Goal: Transaction & Acquisition: Purchase product/service

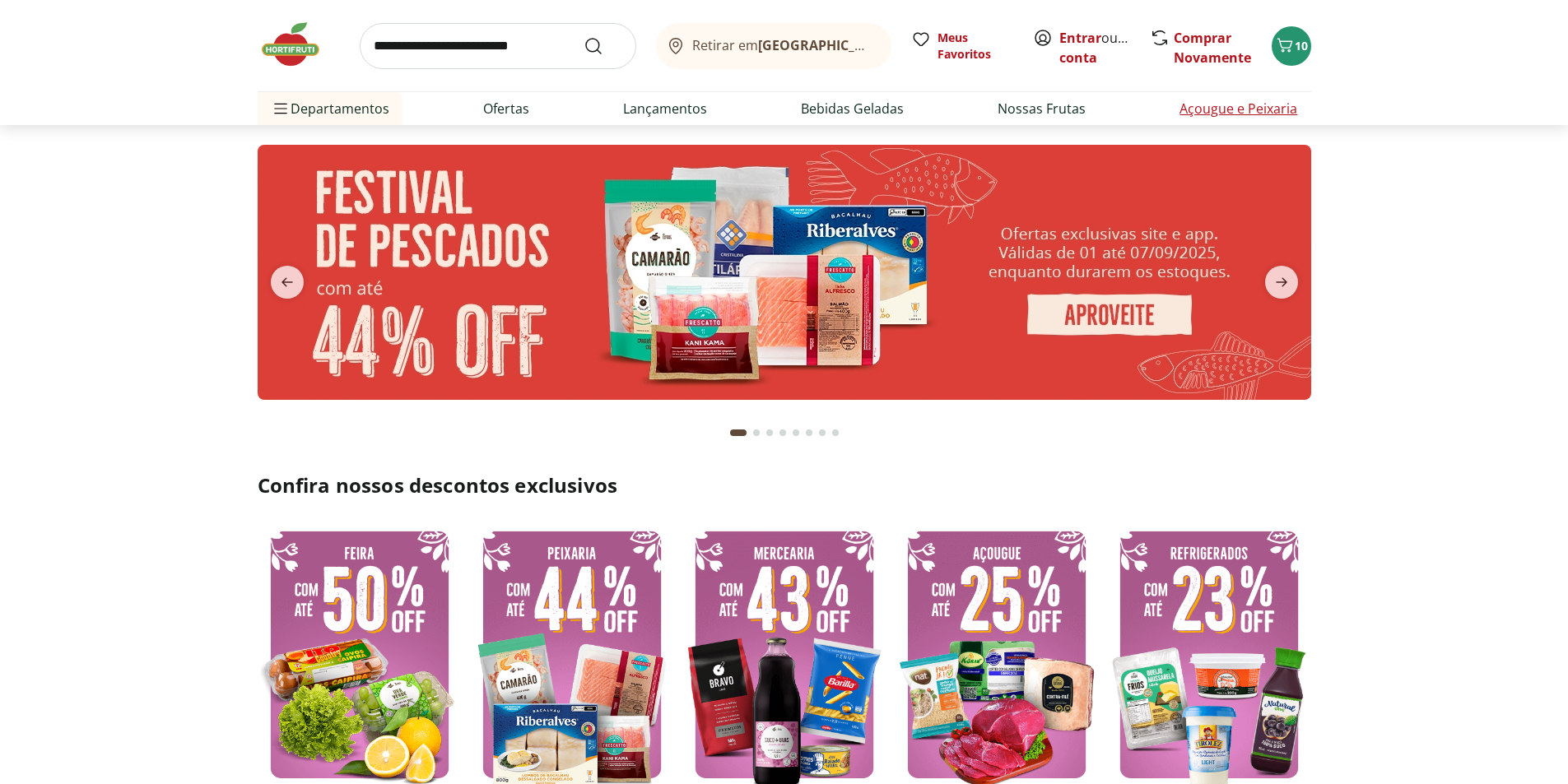
click at [1198, 106] on link "Açougue e Peixaria" at bounding box center [1238, 108] width 118 height 20
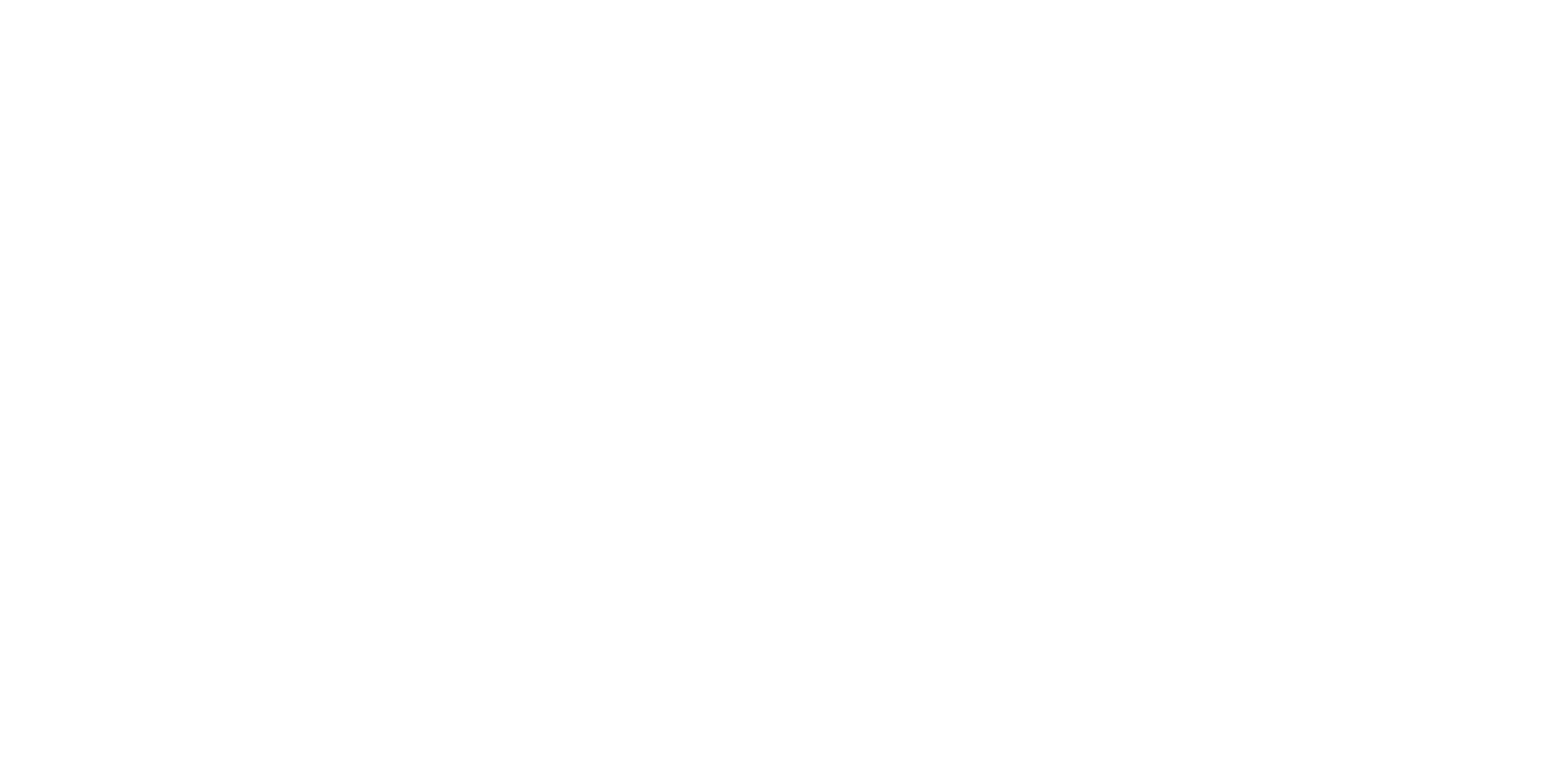
select select "**********"
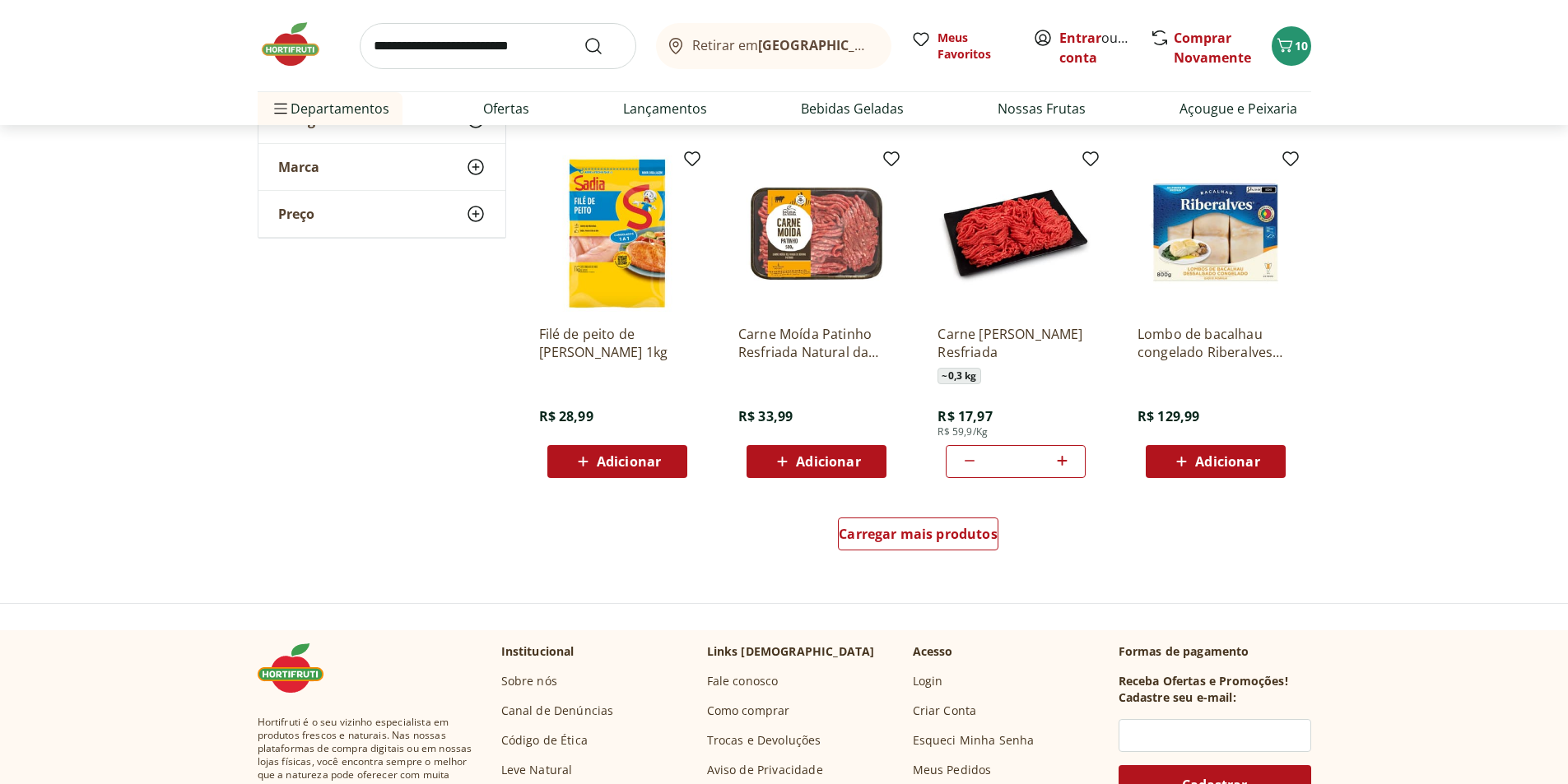
scroll to position [823, 0]
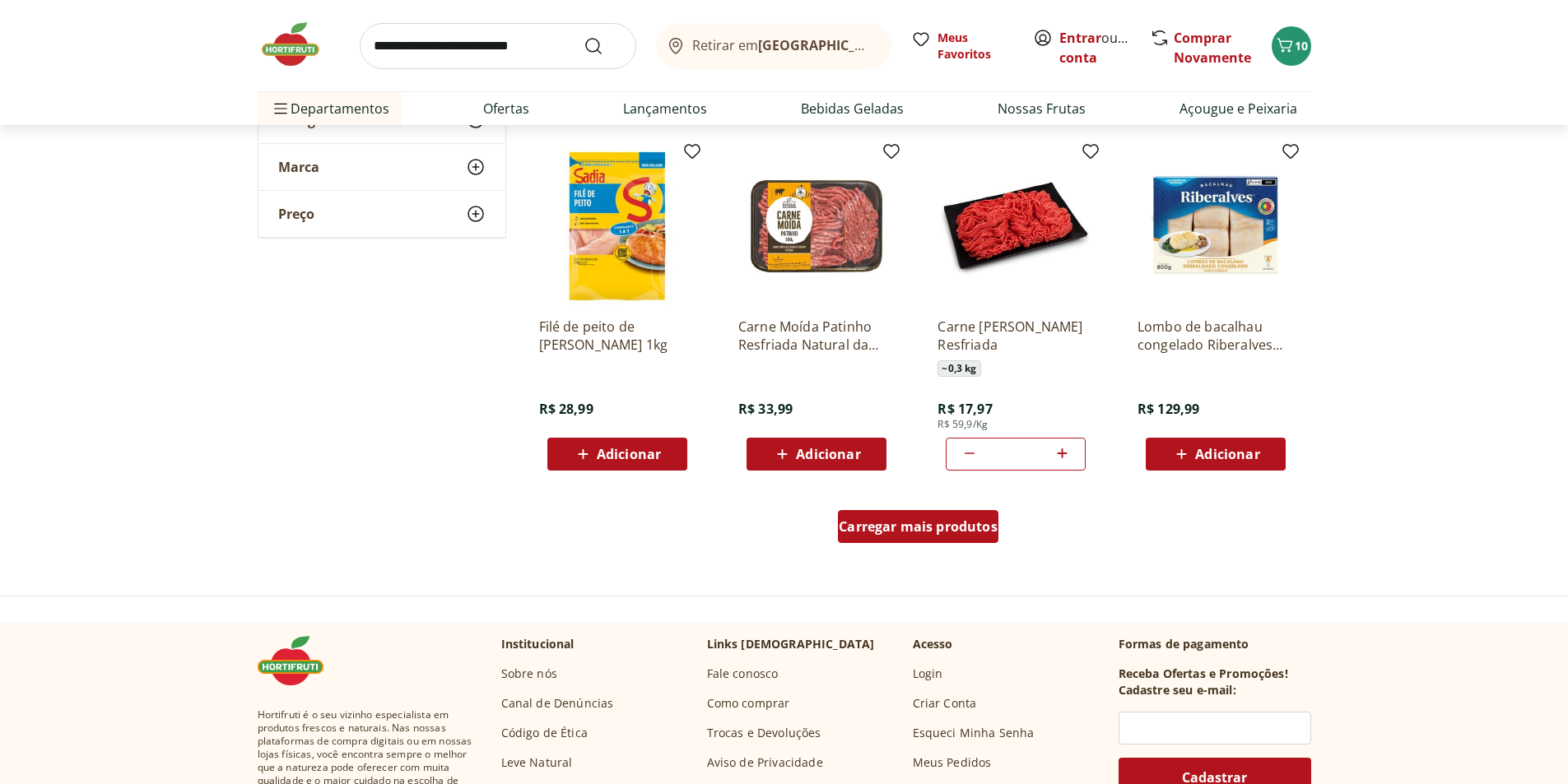
click at [897, 523] on span "Carregar mais produtos" at bounding box center [918, 527] width 159 height 13
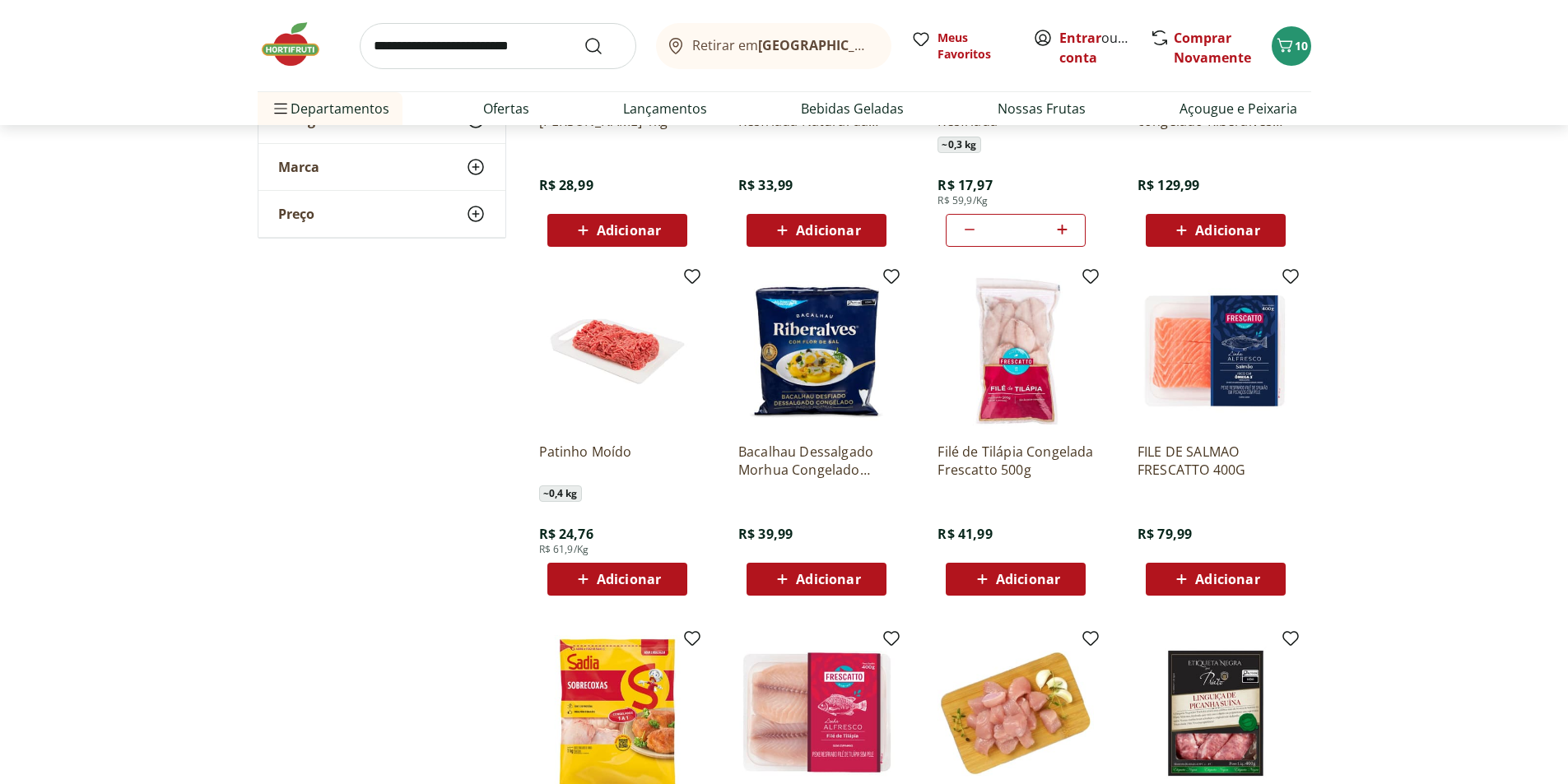
scroll to position [1070, 0]
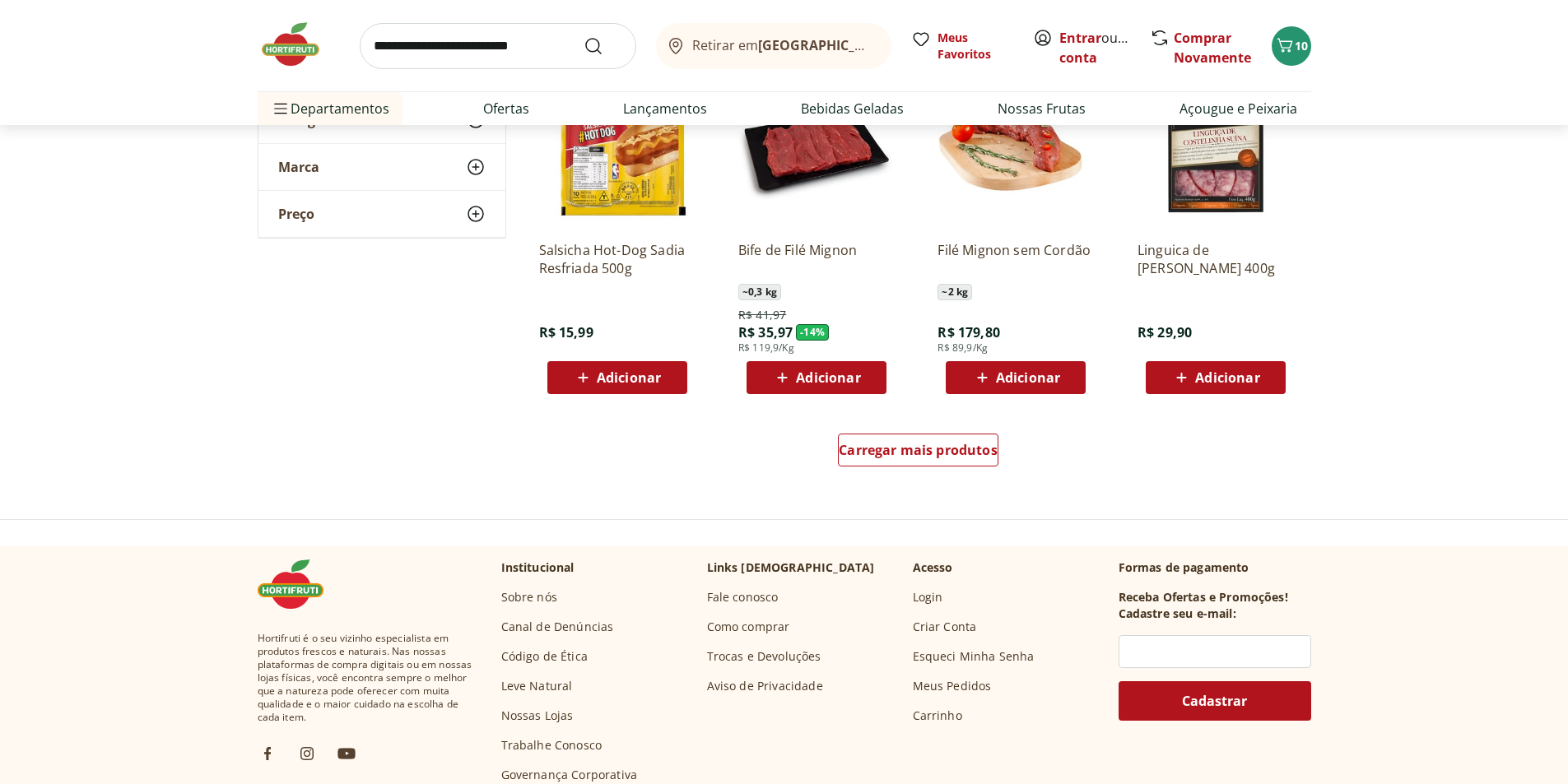
scroll to position [2057, 0]
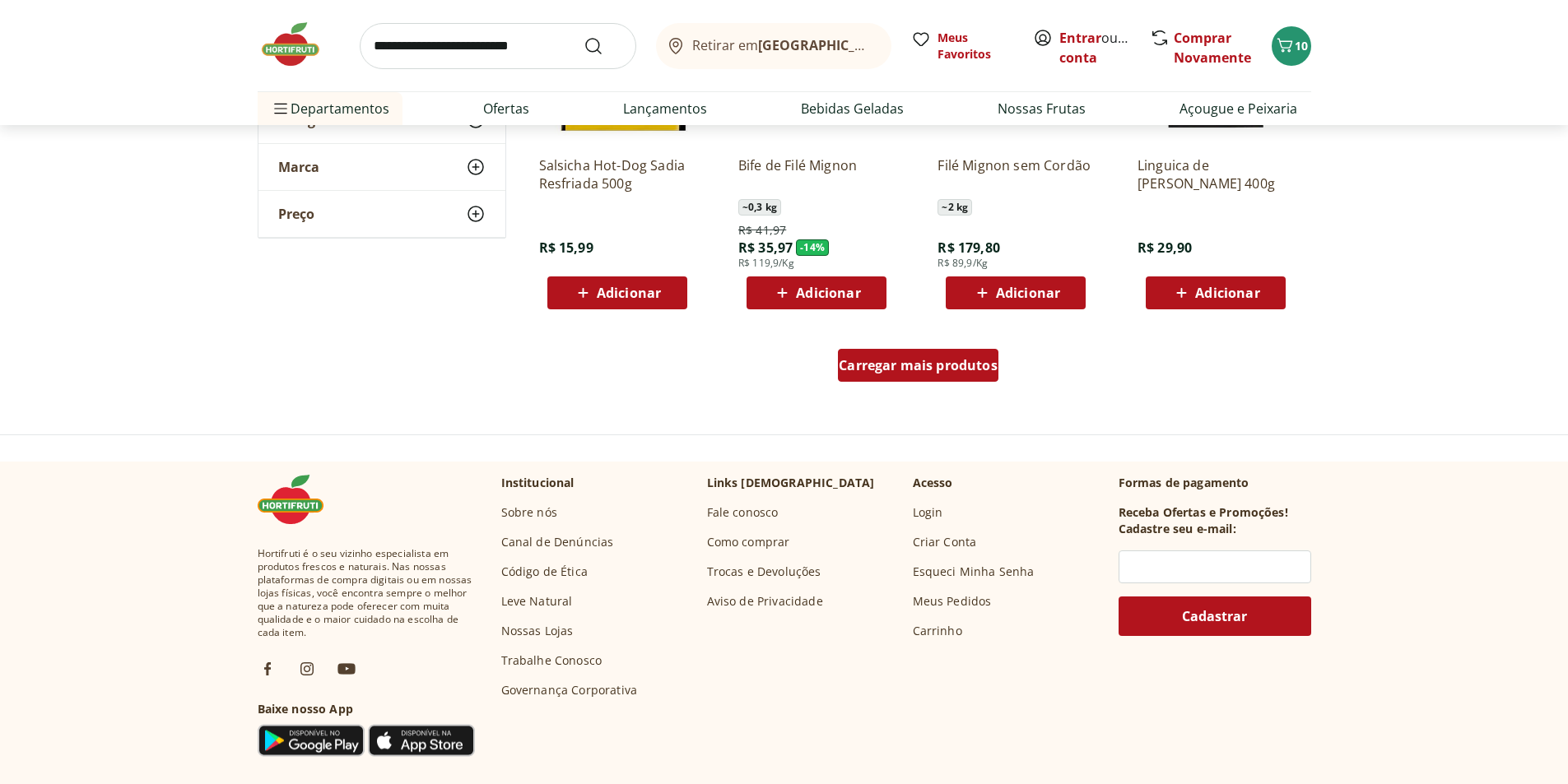
click at [855, 368] on span "Carregar mais produtos" at bounding box center [918, 365] width 159 height 13
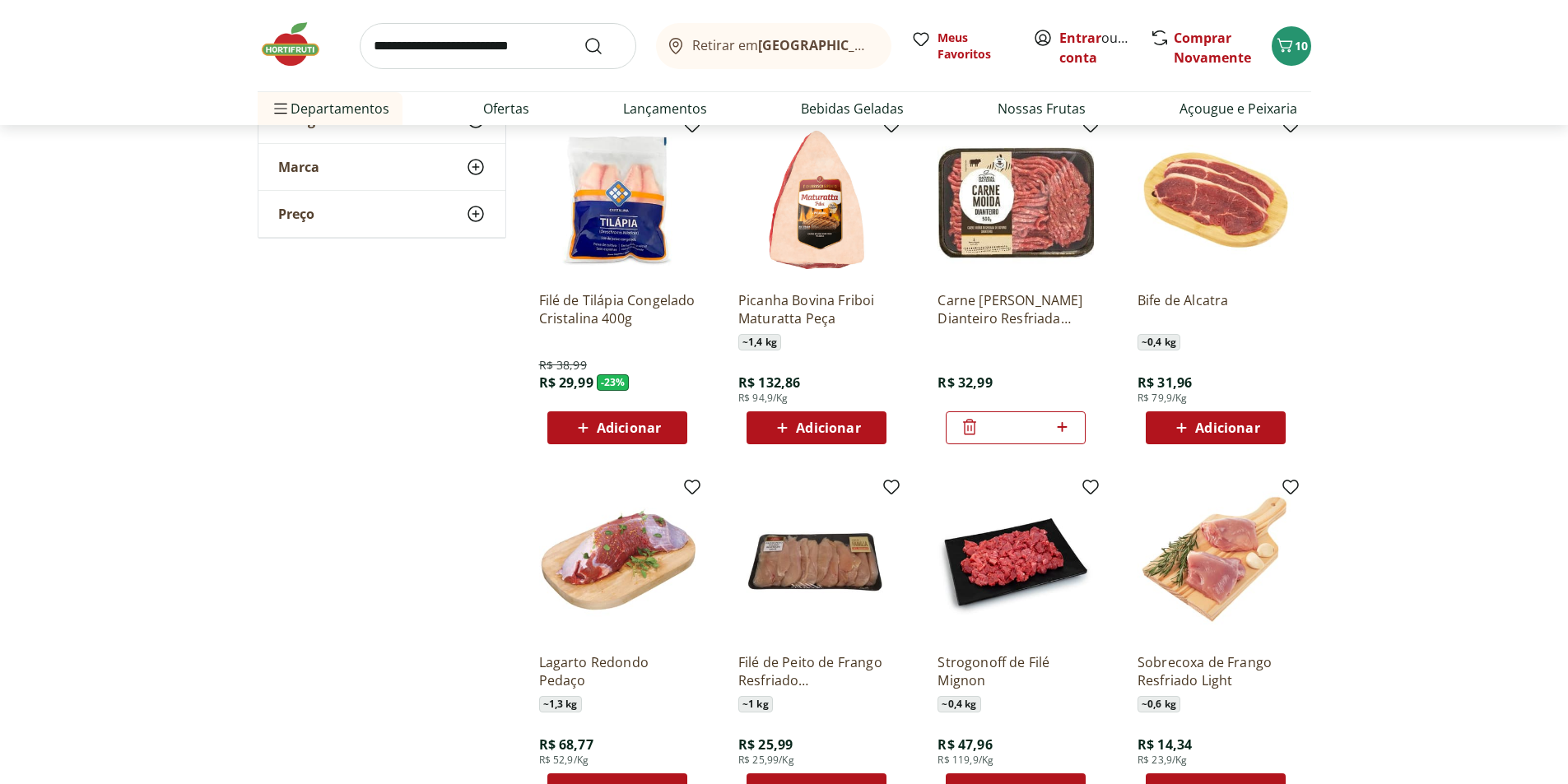
scroll to position [2962, 0]
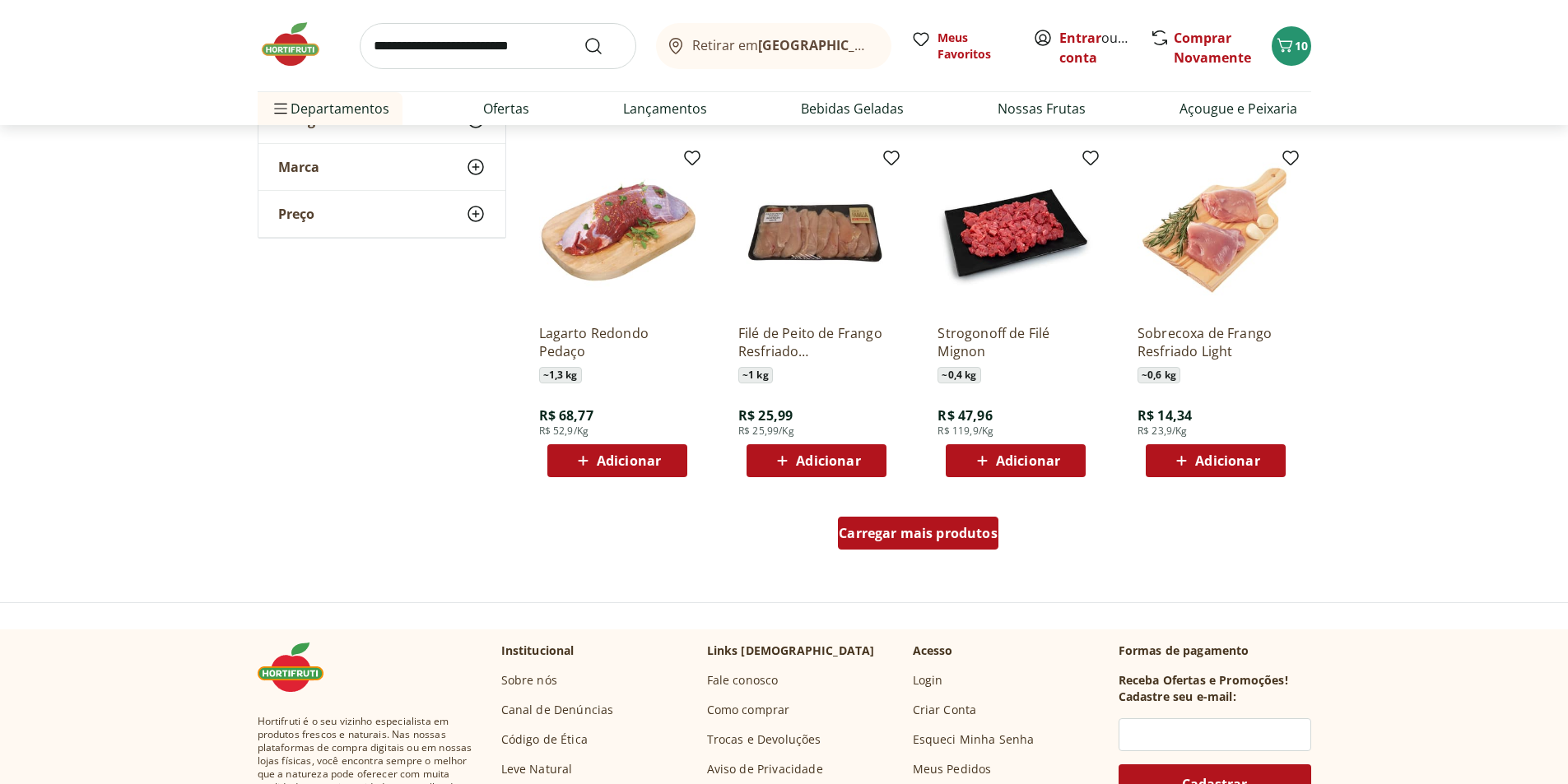
click at [903, 527] on span "Carregar mais produtos" at bounding box center [918, 534] width 159 height 13
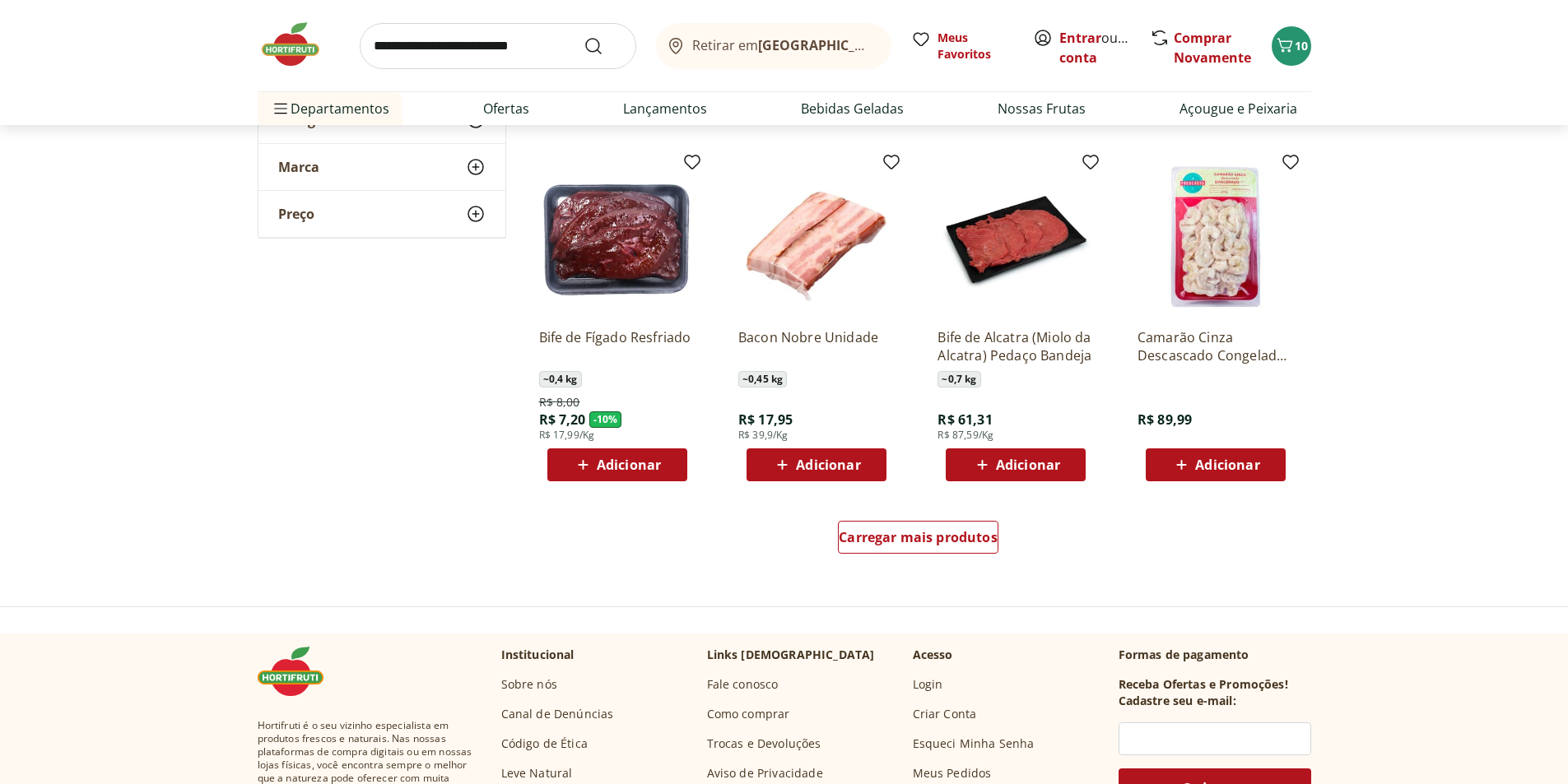
scroll to position [4032, 0]
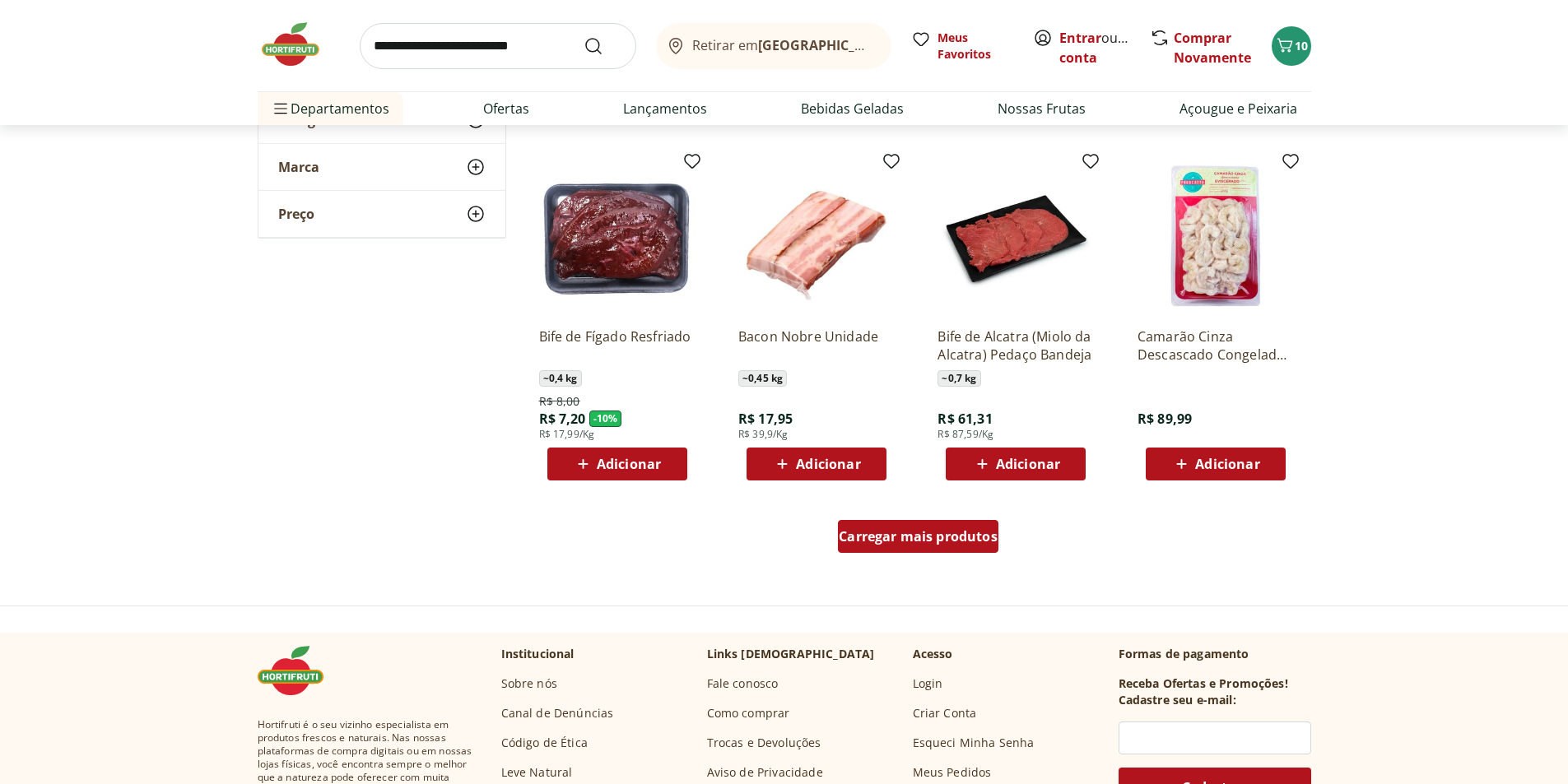
click at [845, 523] on div "Carregar mais produtos" at bounding box center [918, 536] width 160 height 33
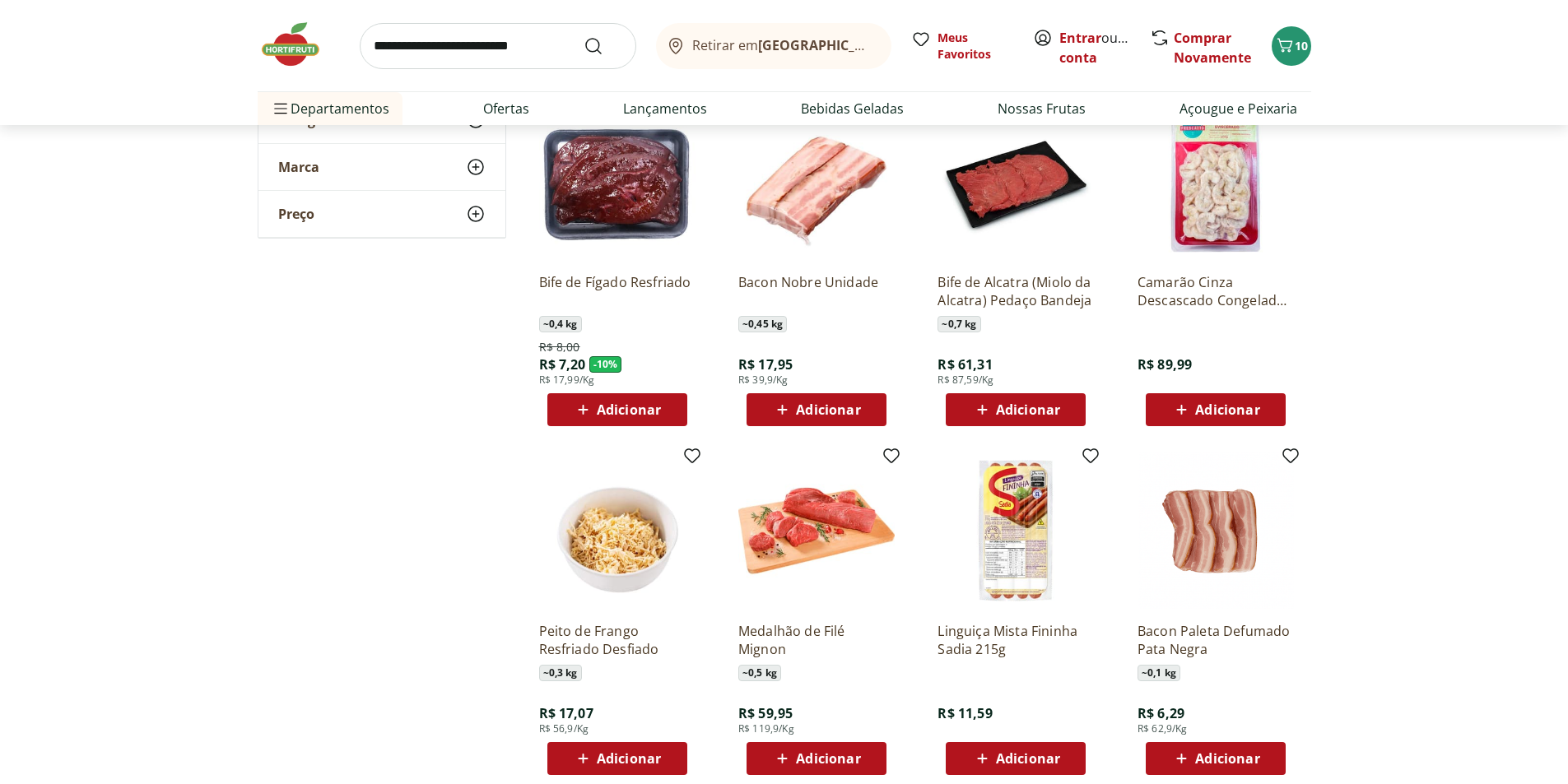
scroll to position [4114, 0]
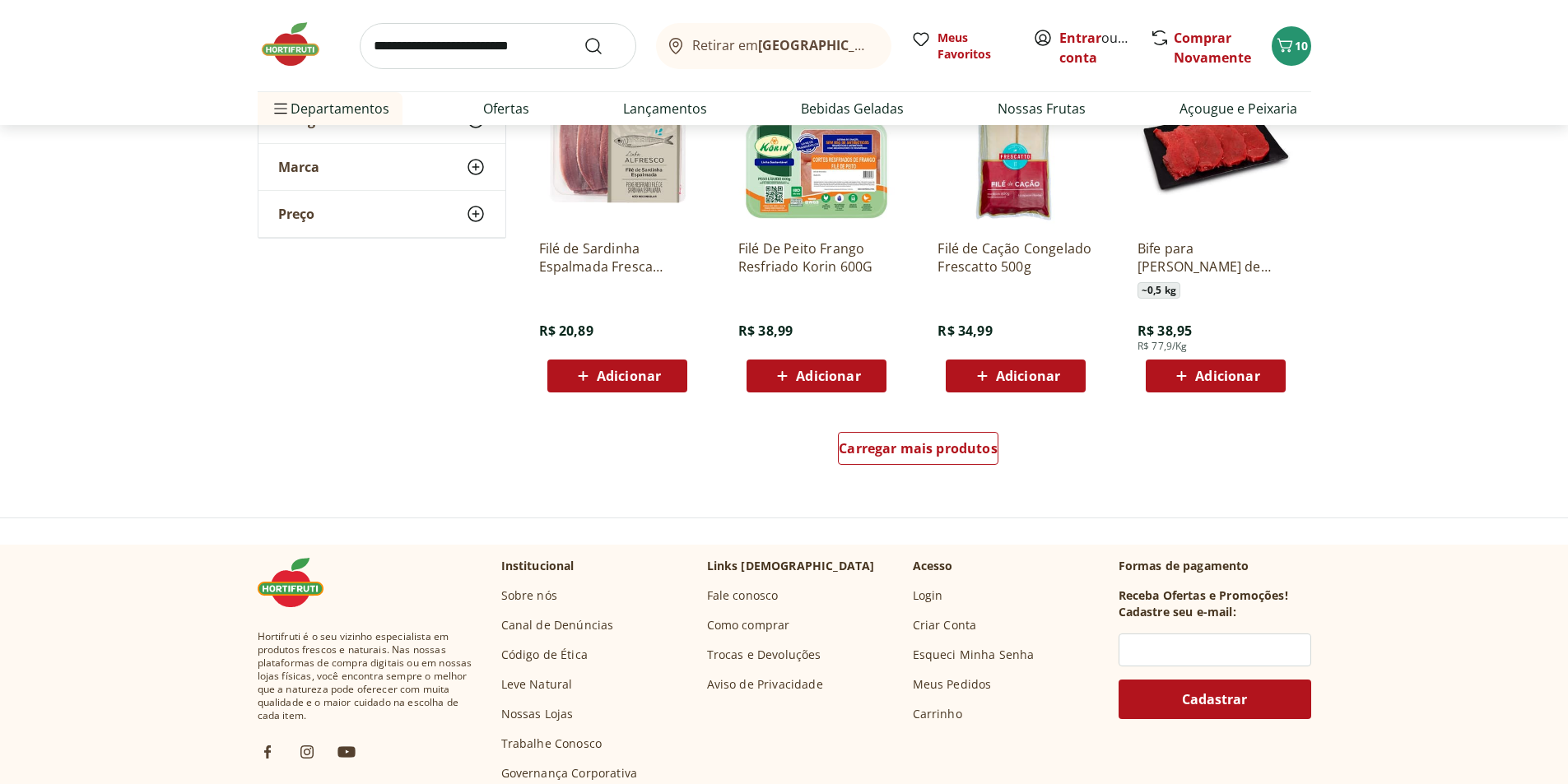
scroll to position [5266, 0]
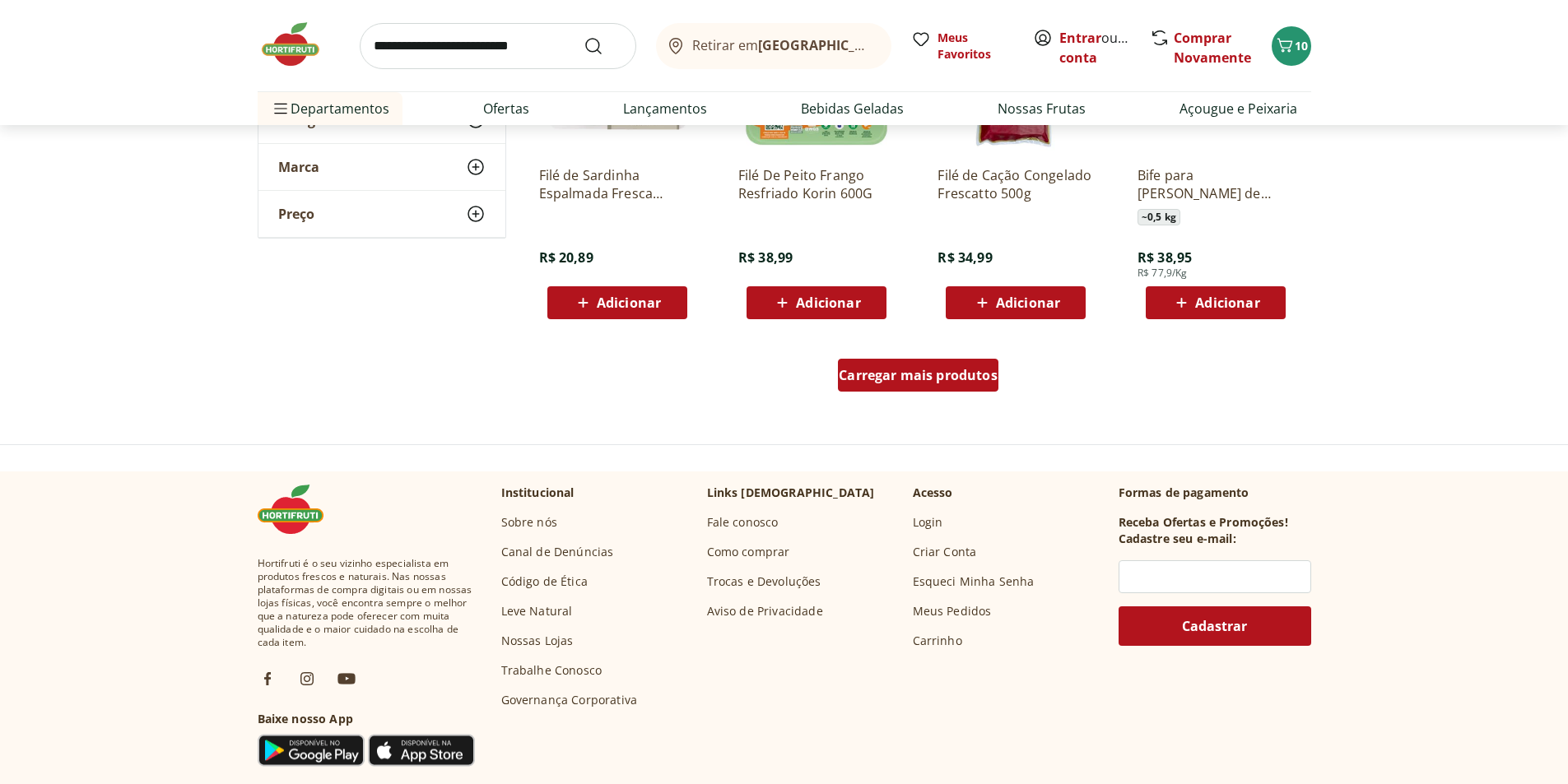
click at [868, 376] on span "Carregar mais produtos" at bounding box center [918, 376] width 159 height 13
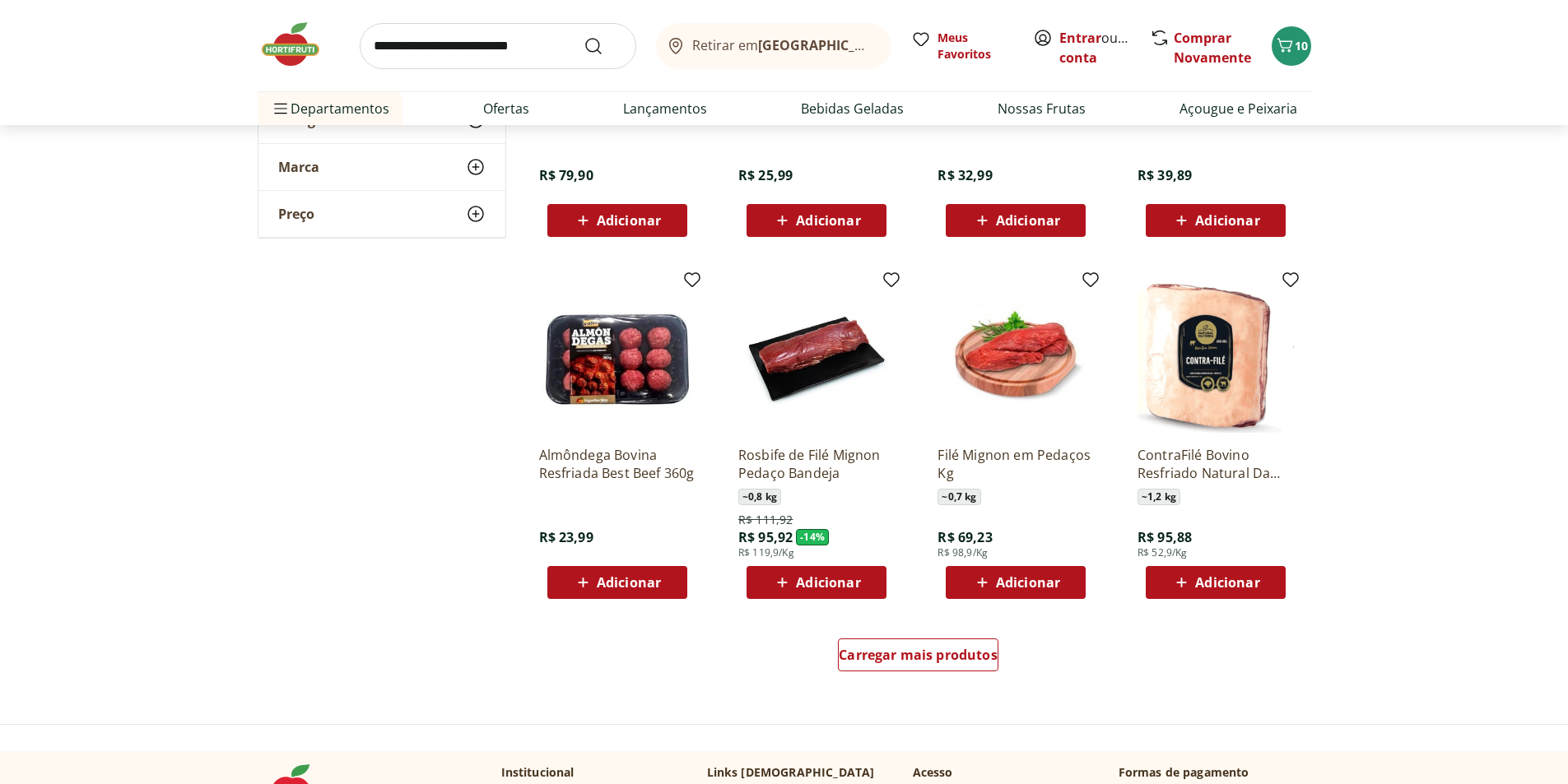
scroll to position [6089, 0]
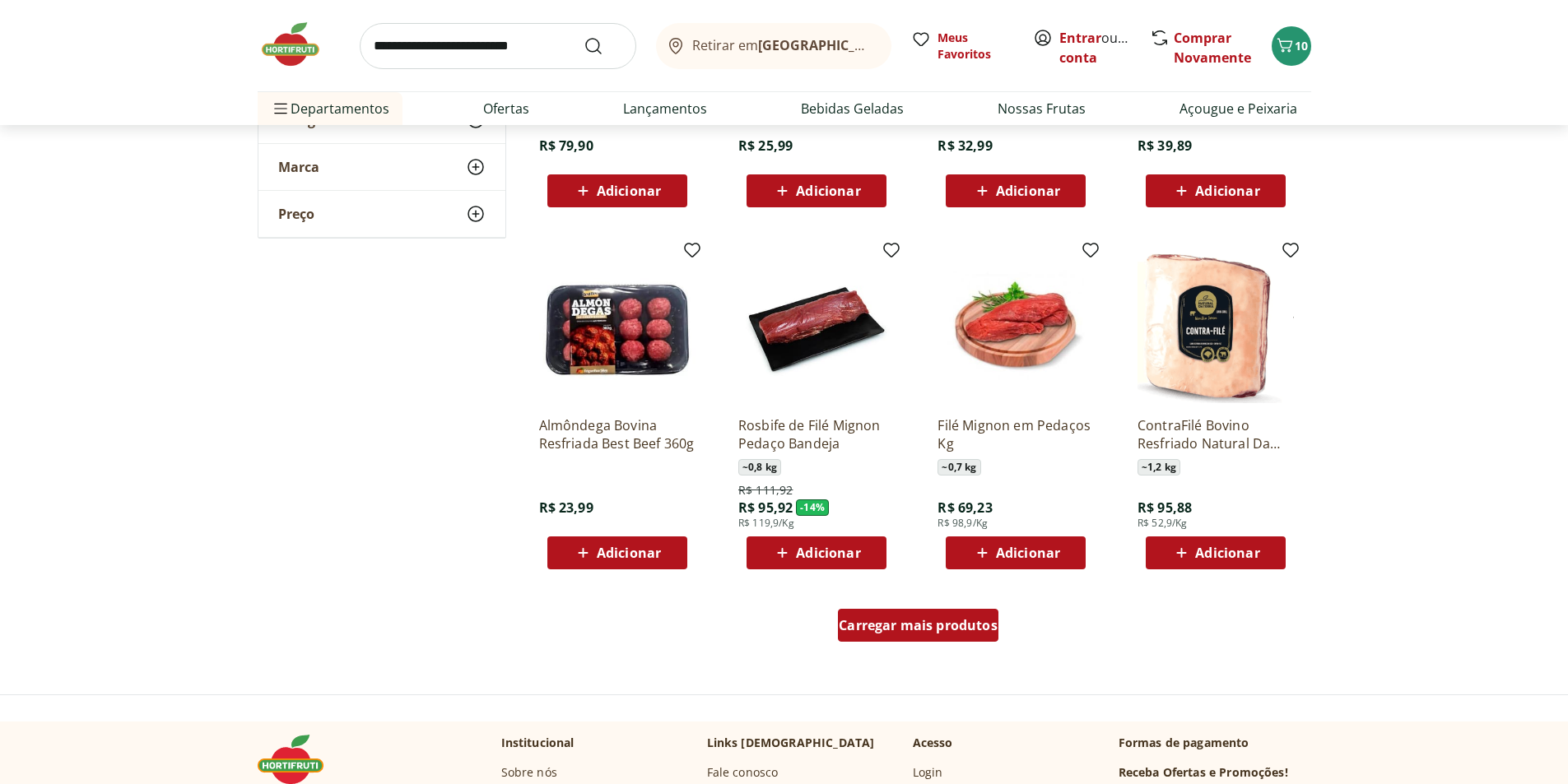
click at [856, 622] on span "Carregar mais produtos" at bounding box center [918, 625] width 159 height 13
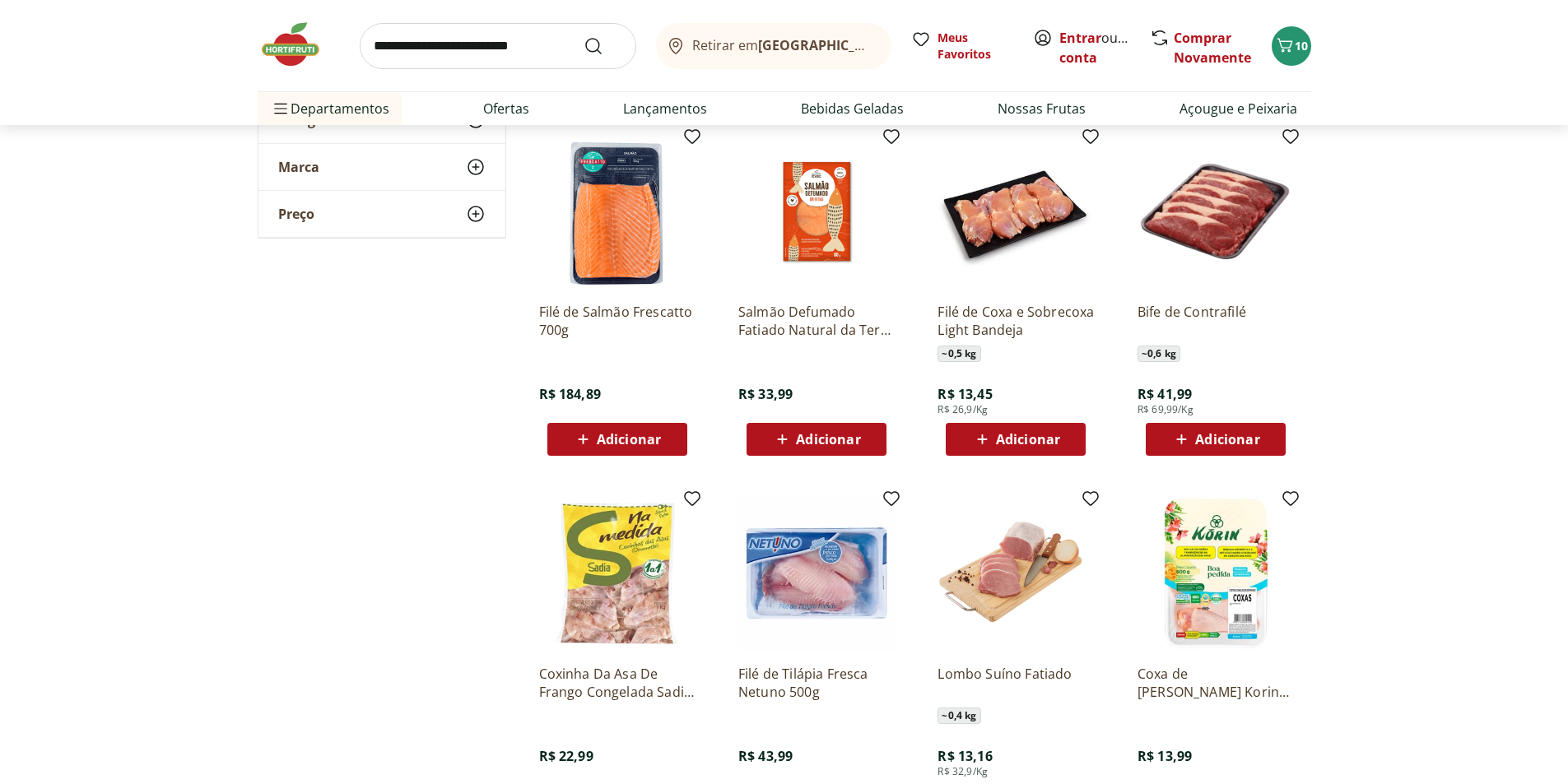
scroll to position [6583, 0]
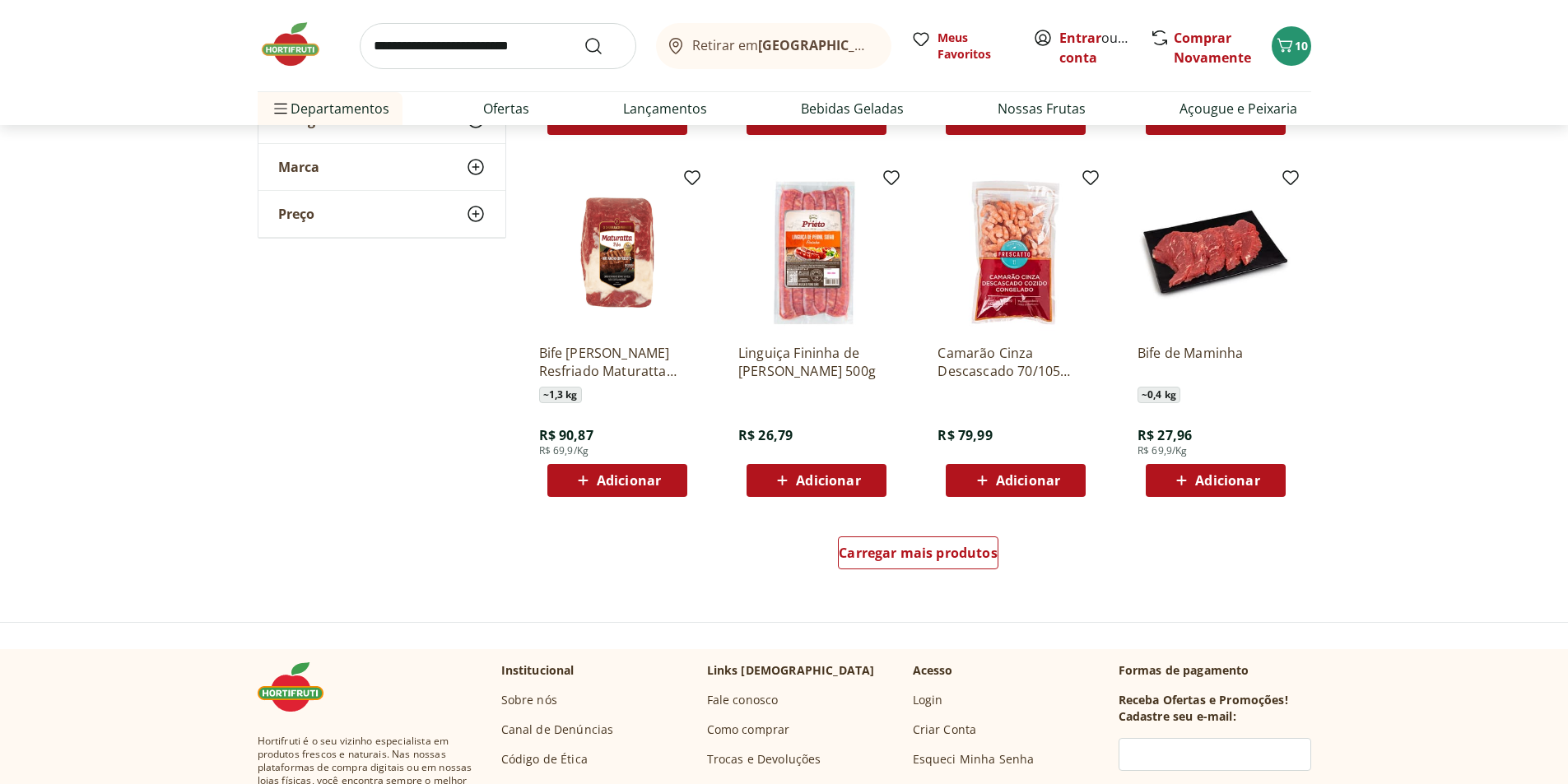
scroll to position [7323, 0]
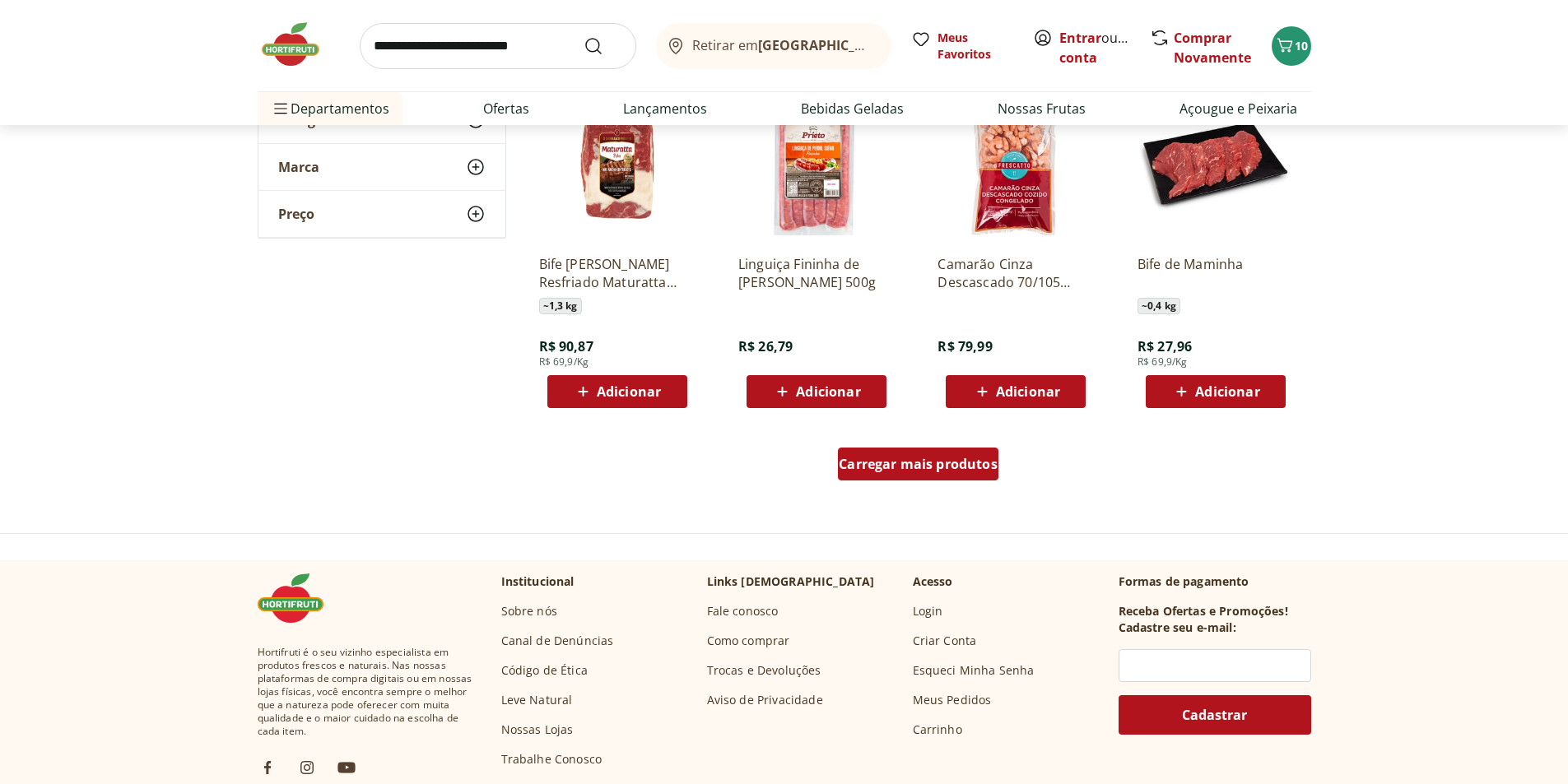
click at [873, 468] on span "Carregar mais produtos" at bounding box center [918, 464] width 159 height 13
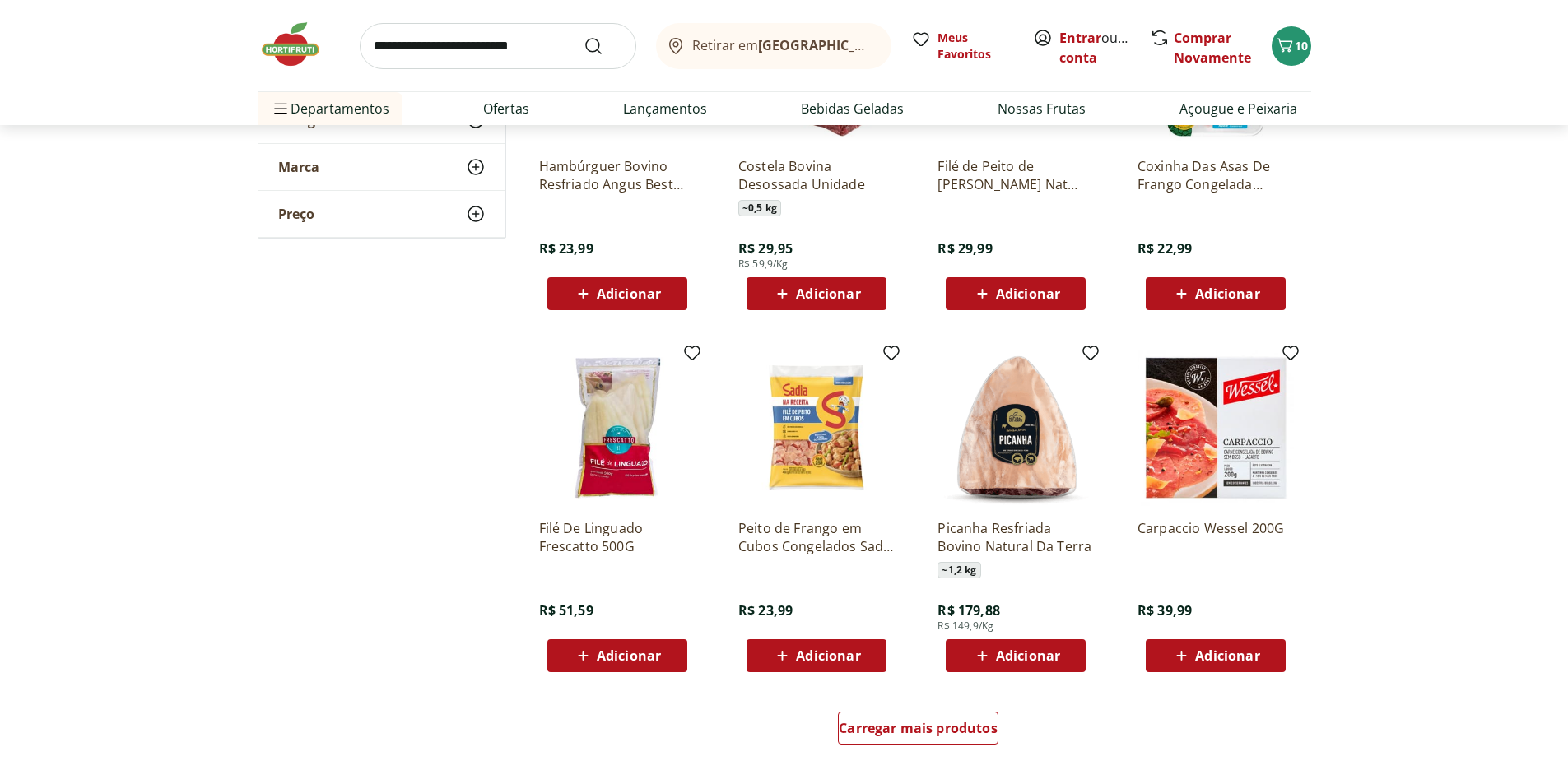
scroll to position [8146, 0]
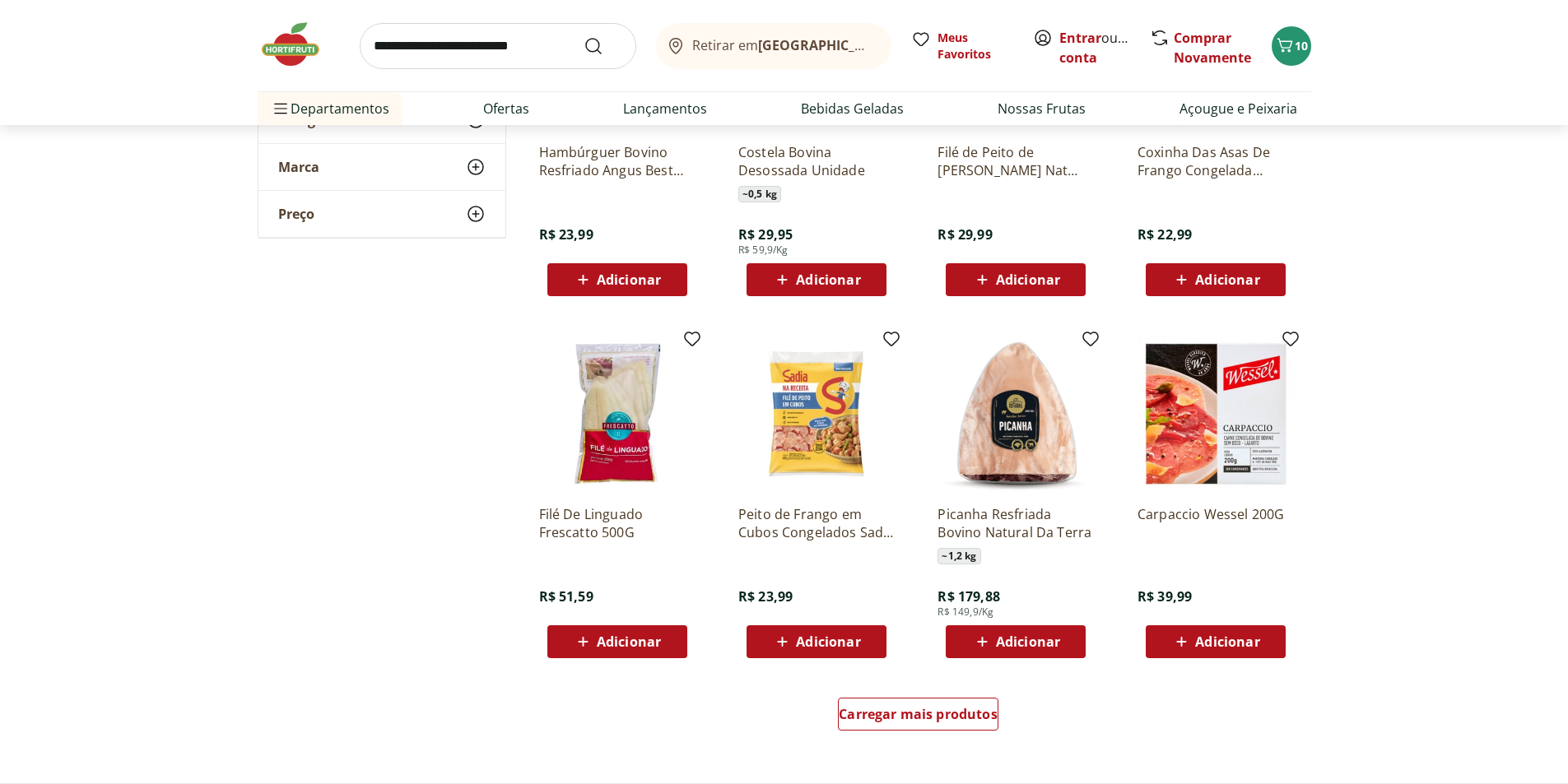
click at [794, 429] on img at bounding box center [816, 414] width 156 height 156
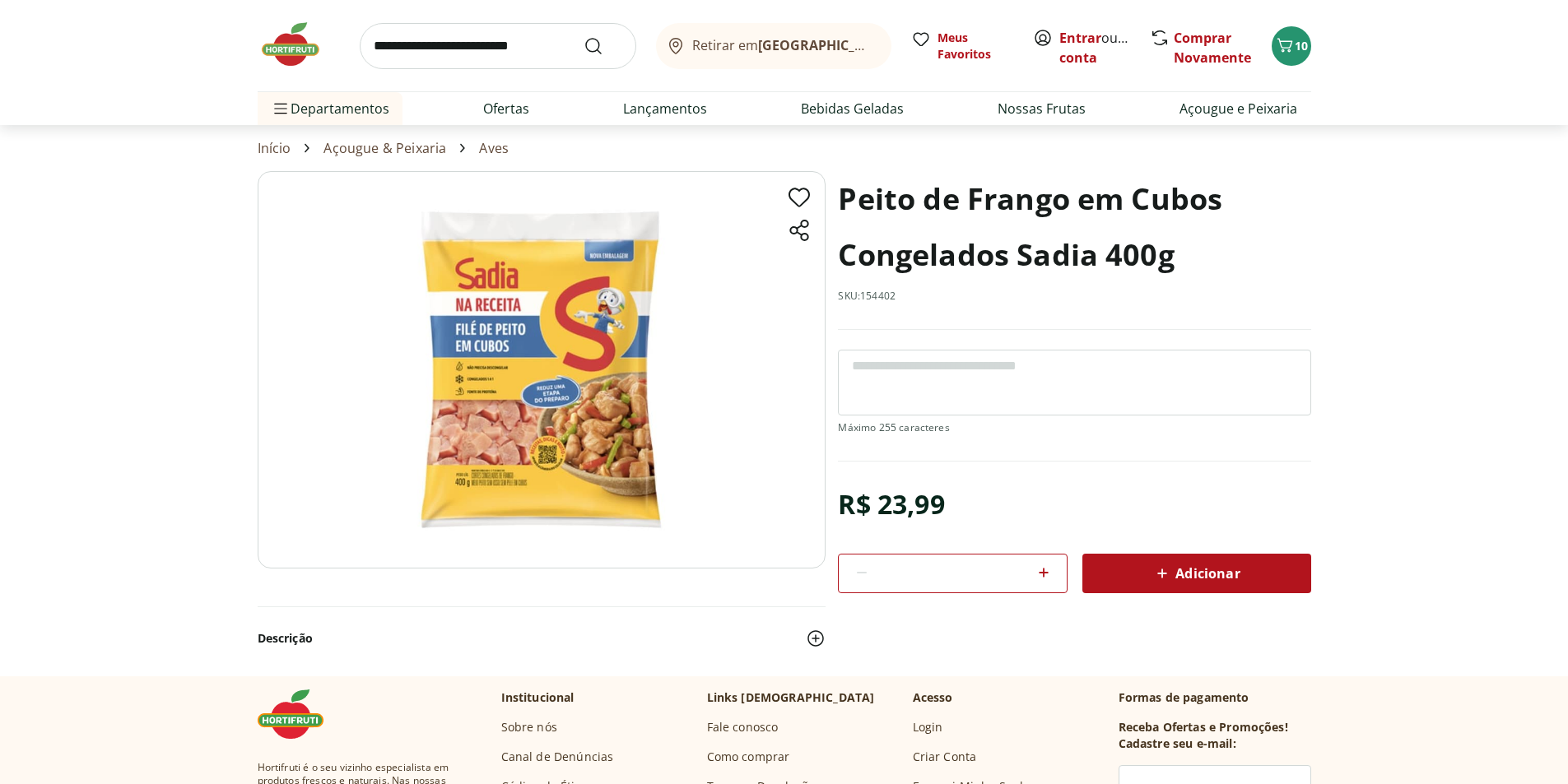
click at [576, 383] on img at bounding box center [541, 370] width 568 height 397
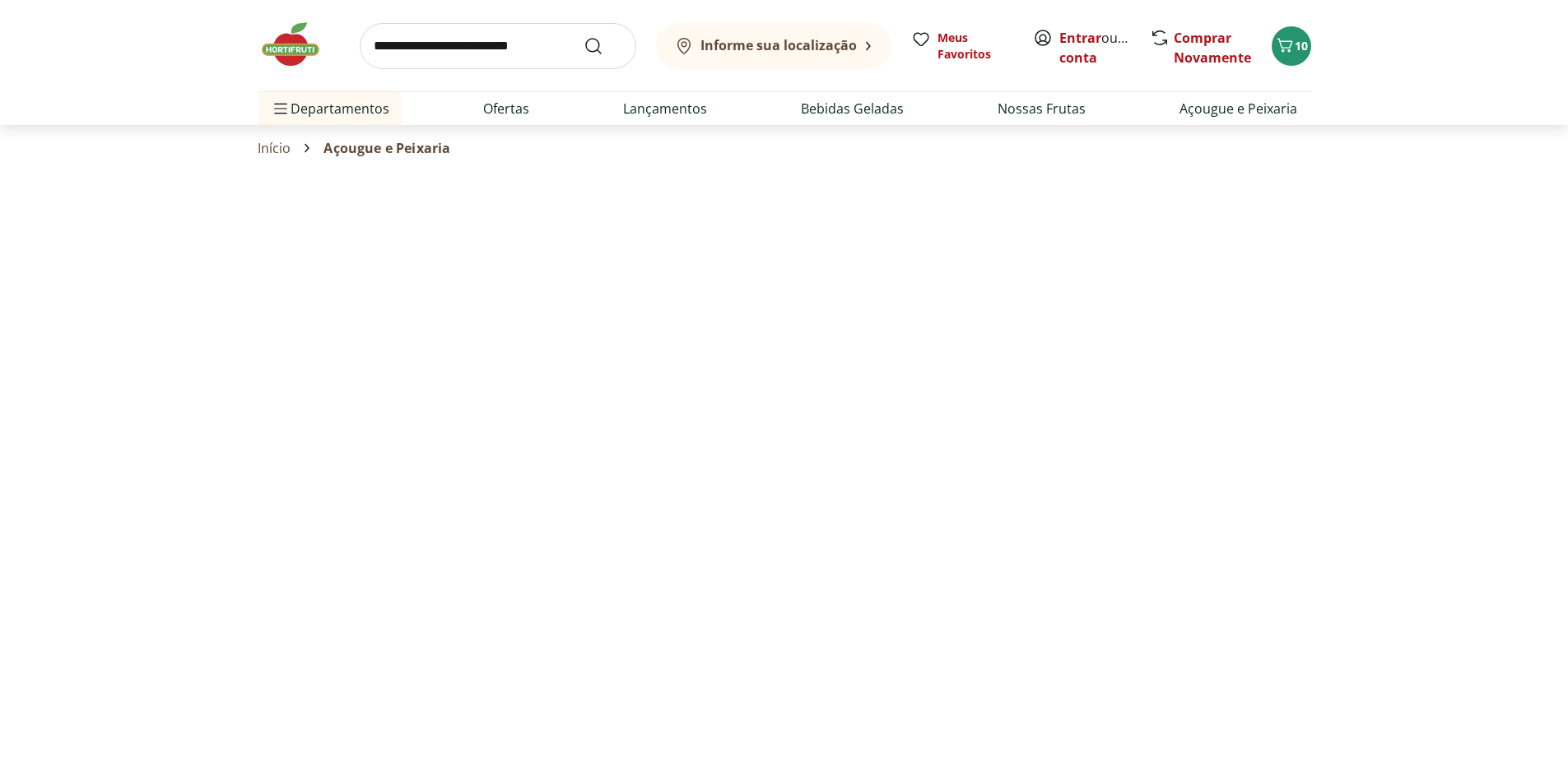
select select "**********"
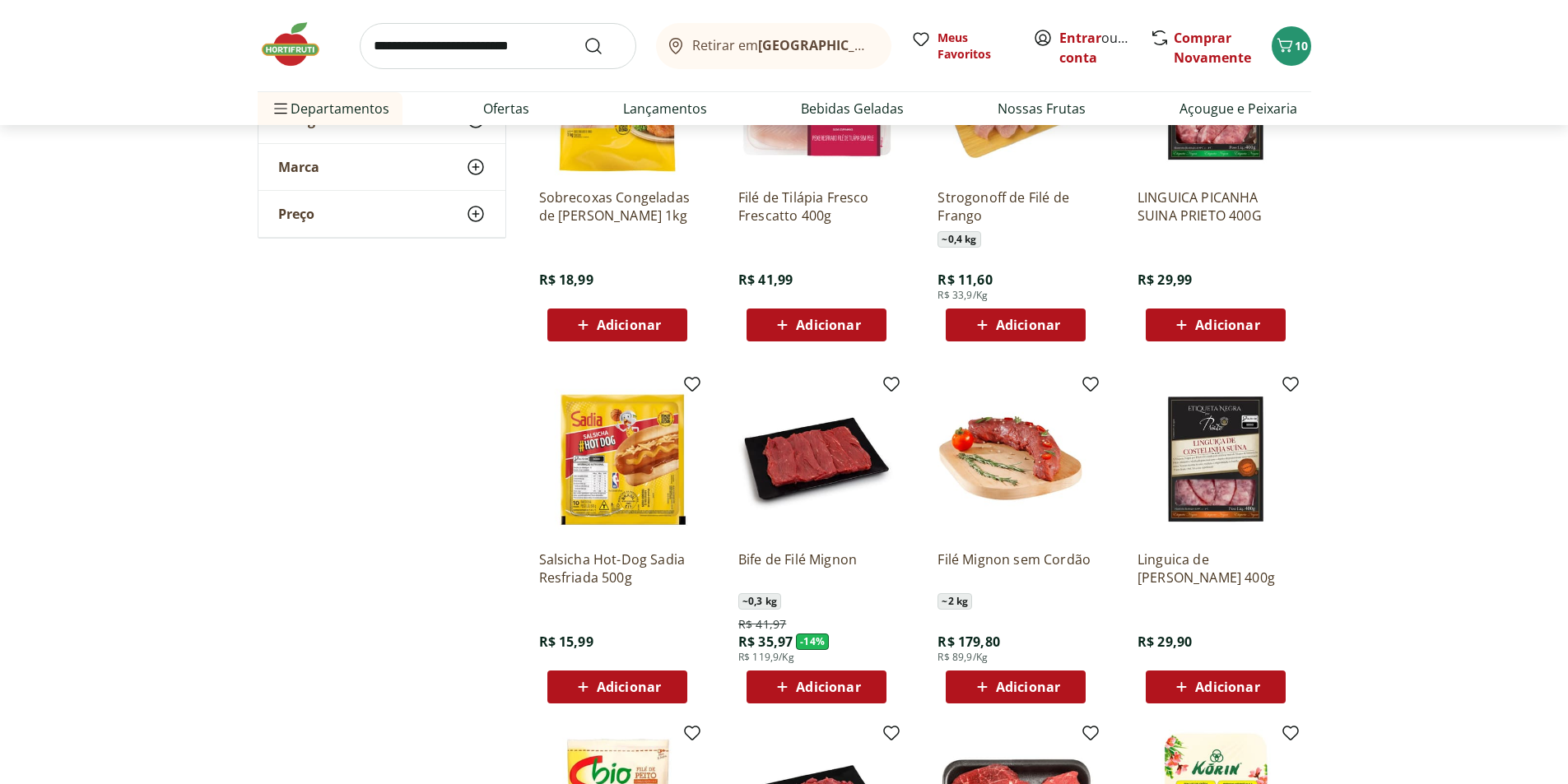
scroll to position [1399, 0]
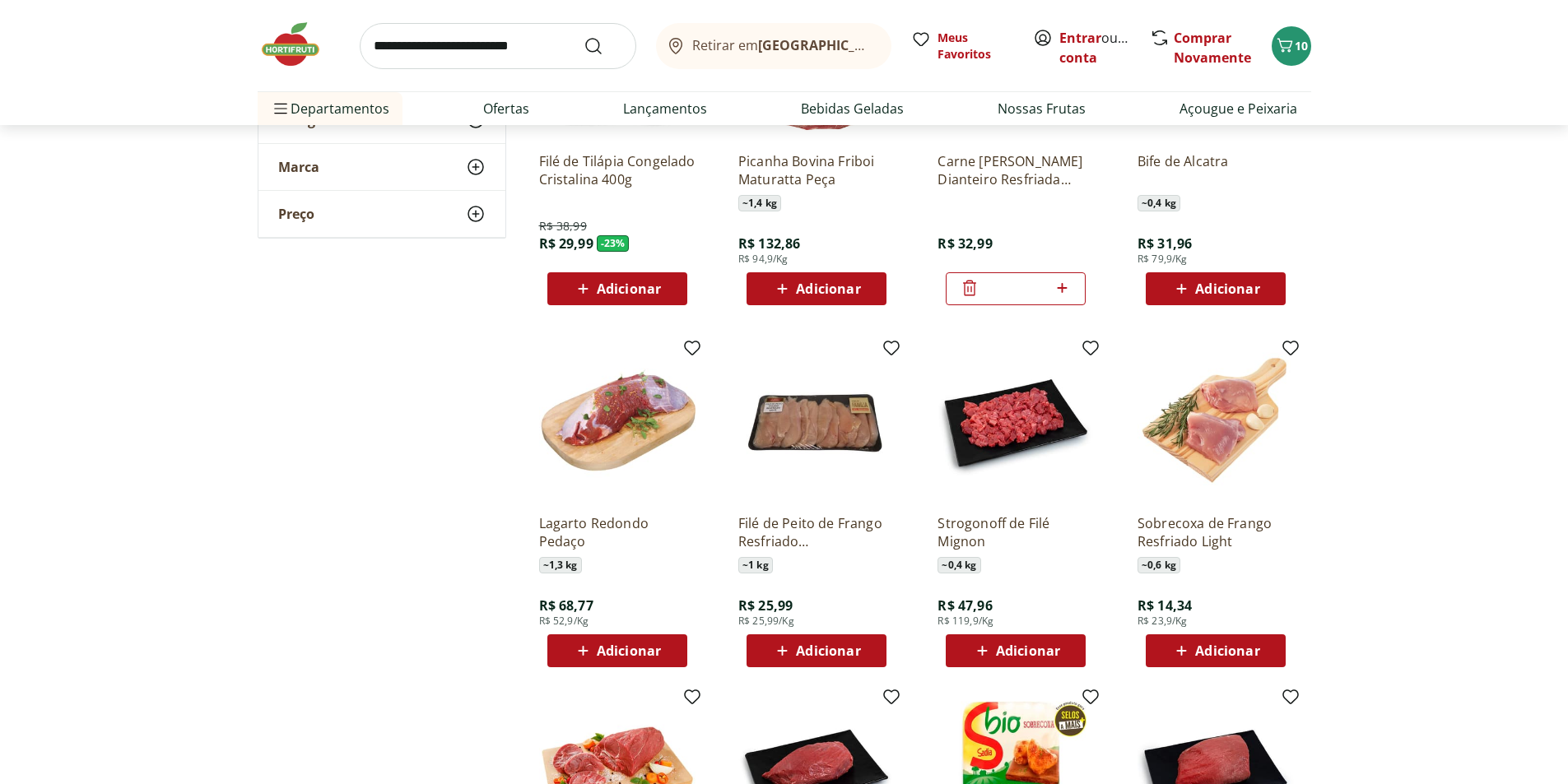
scroll to position [3045, 0]
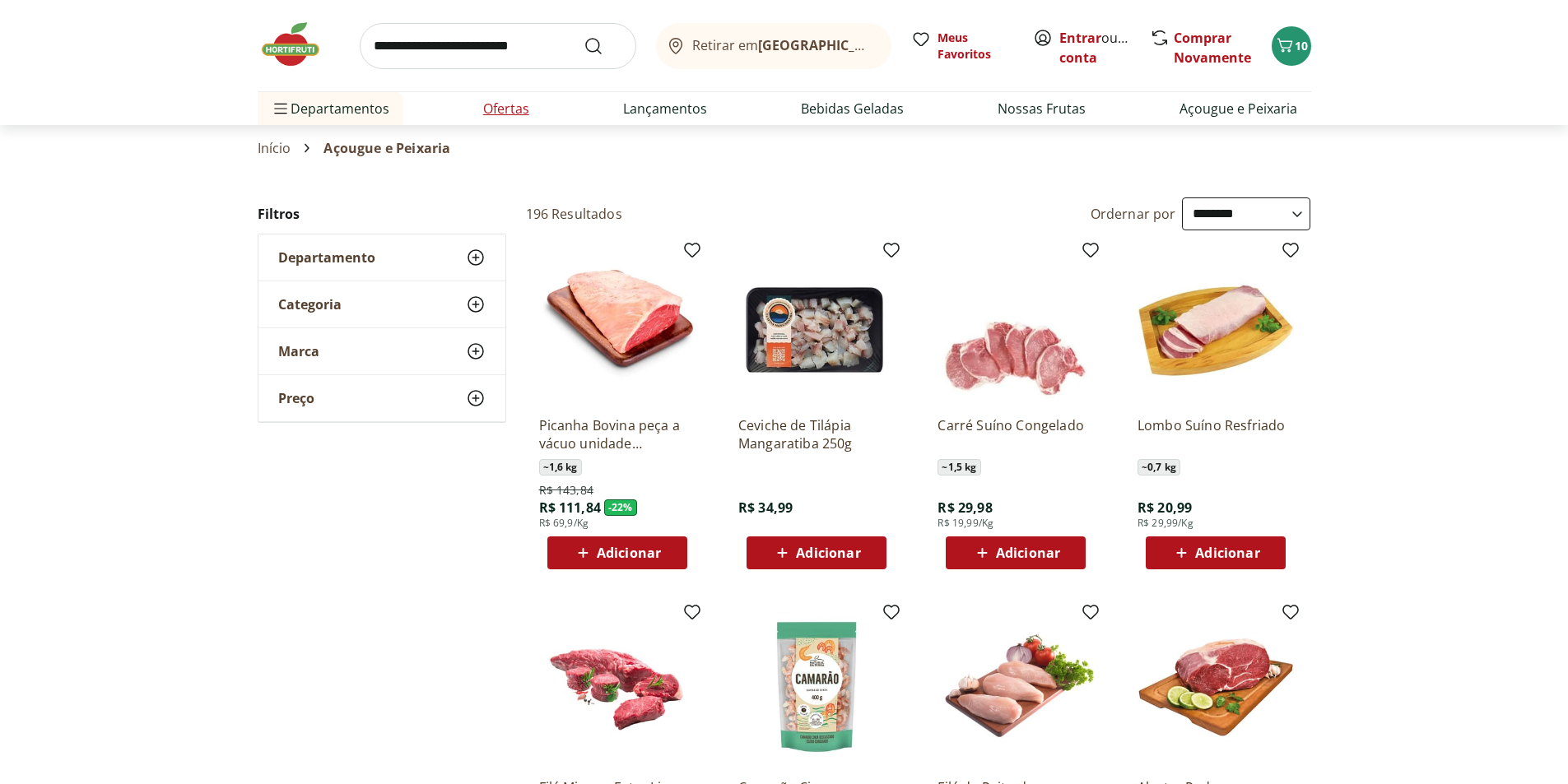
click at [497, 112] on link "Ofertas" at bounding box center [505, 108] width 46 height 20
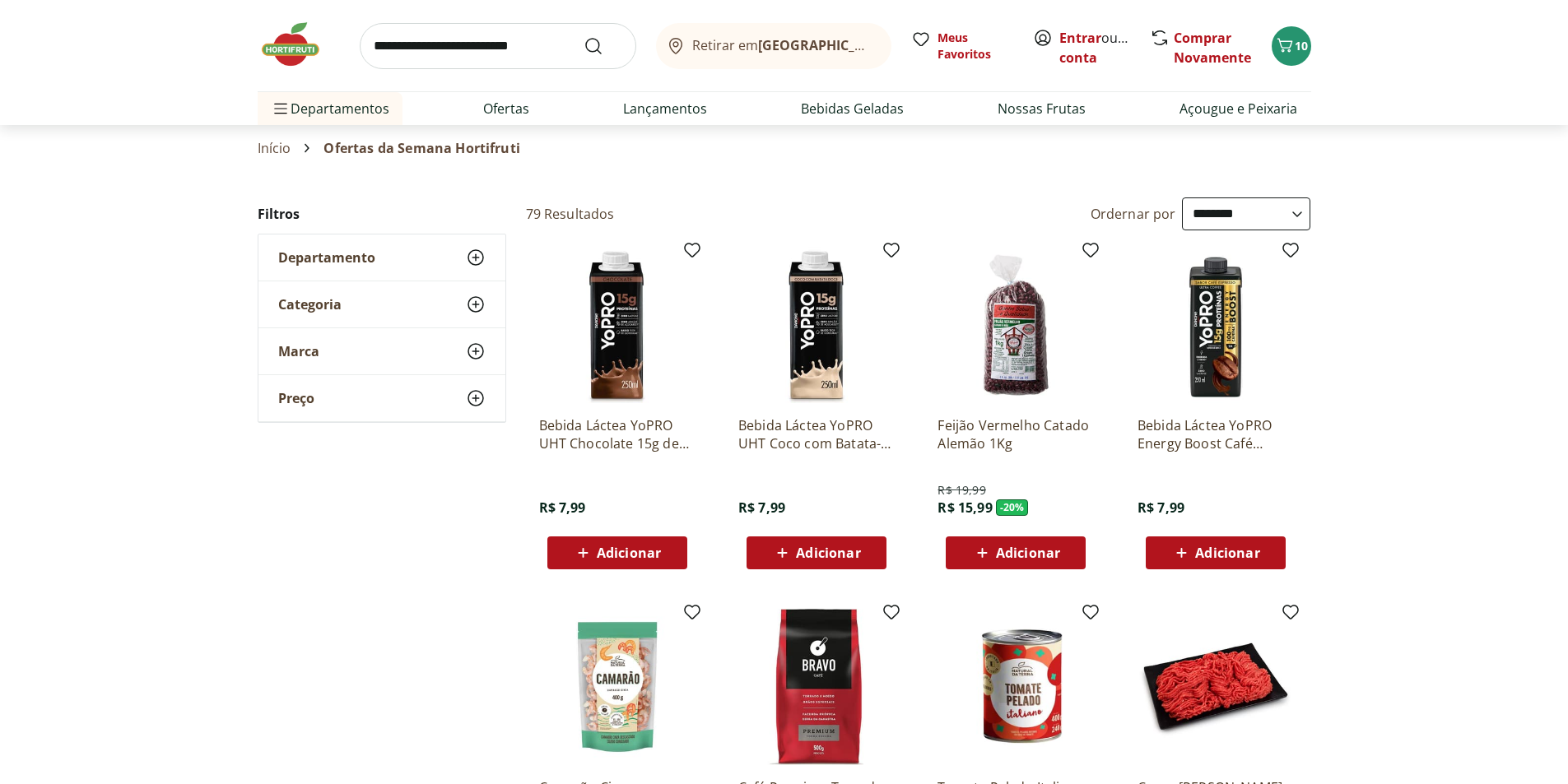
select select "**********"
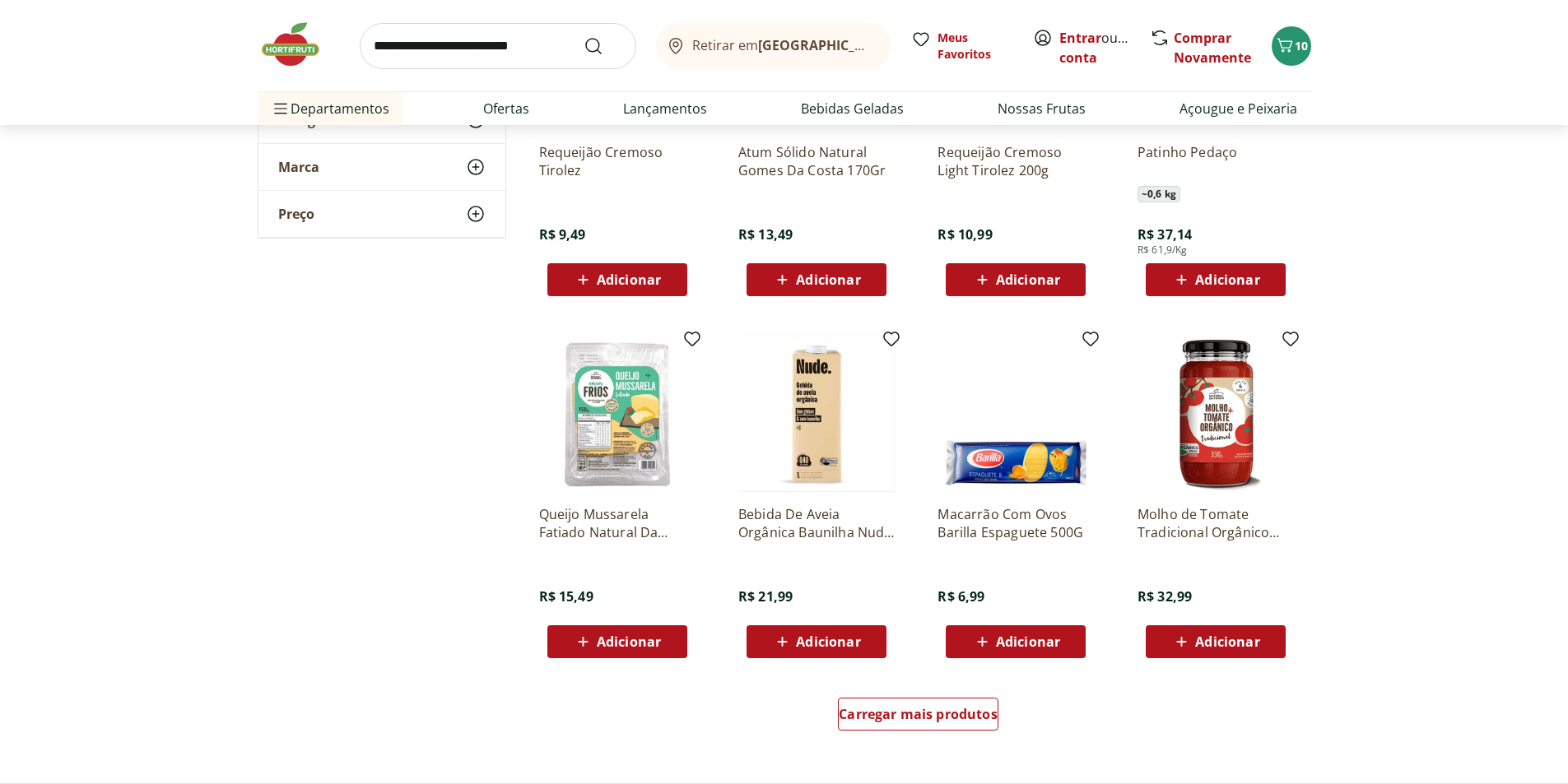
scroll to position [2057, 0]
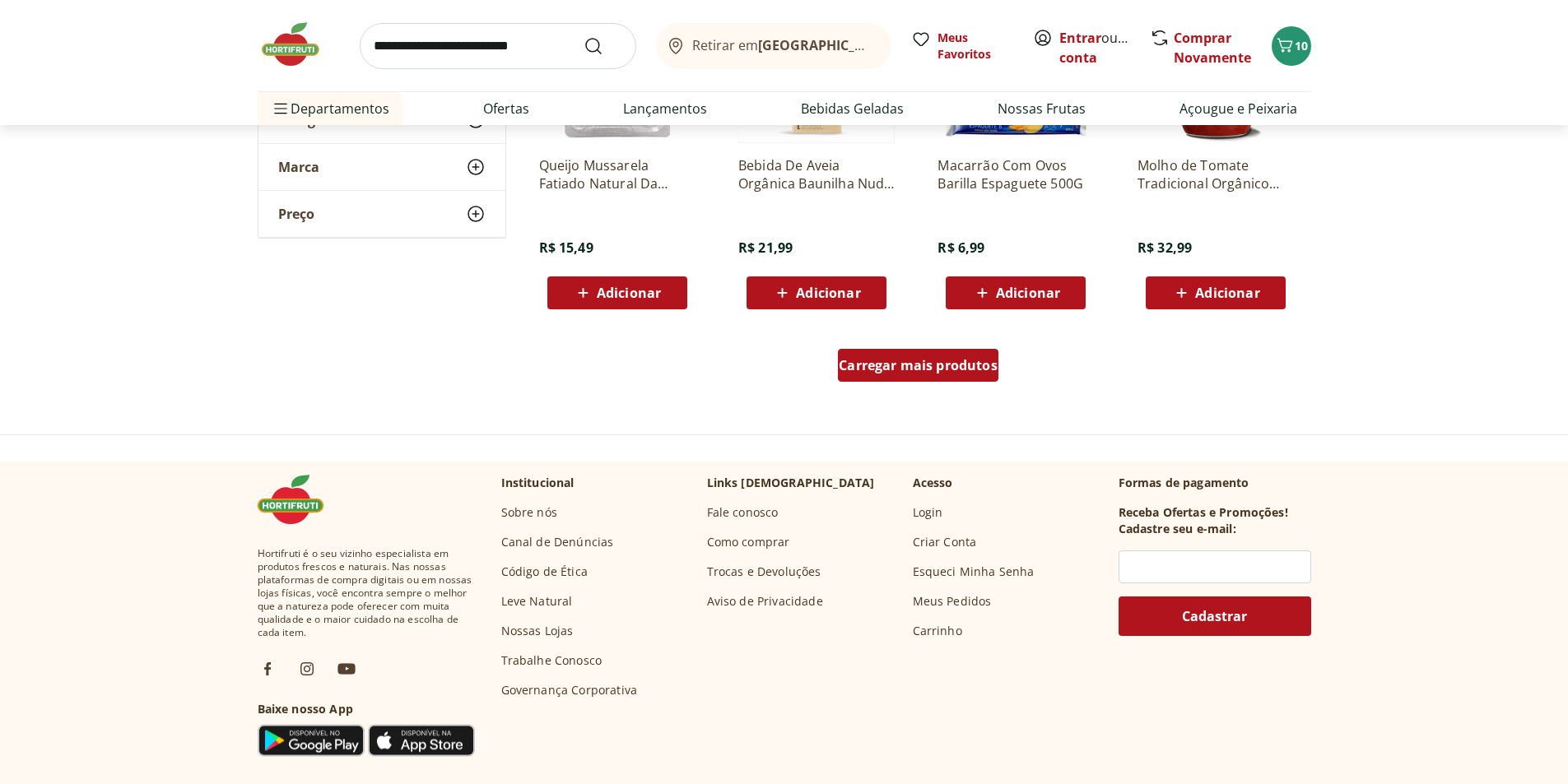
click at [867, 359] on span "Carregar mais produtos" at bounding box center [918, 365] width 159 height 13
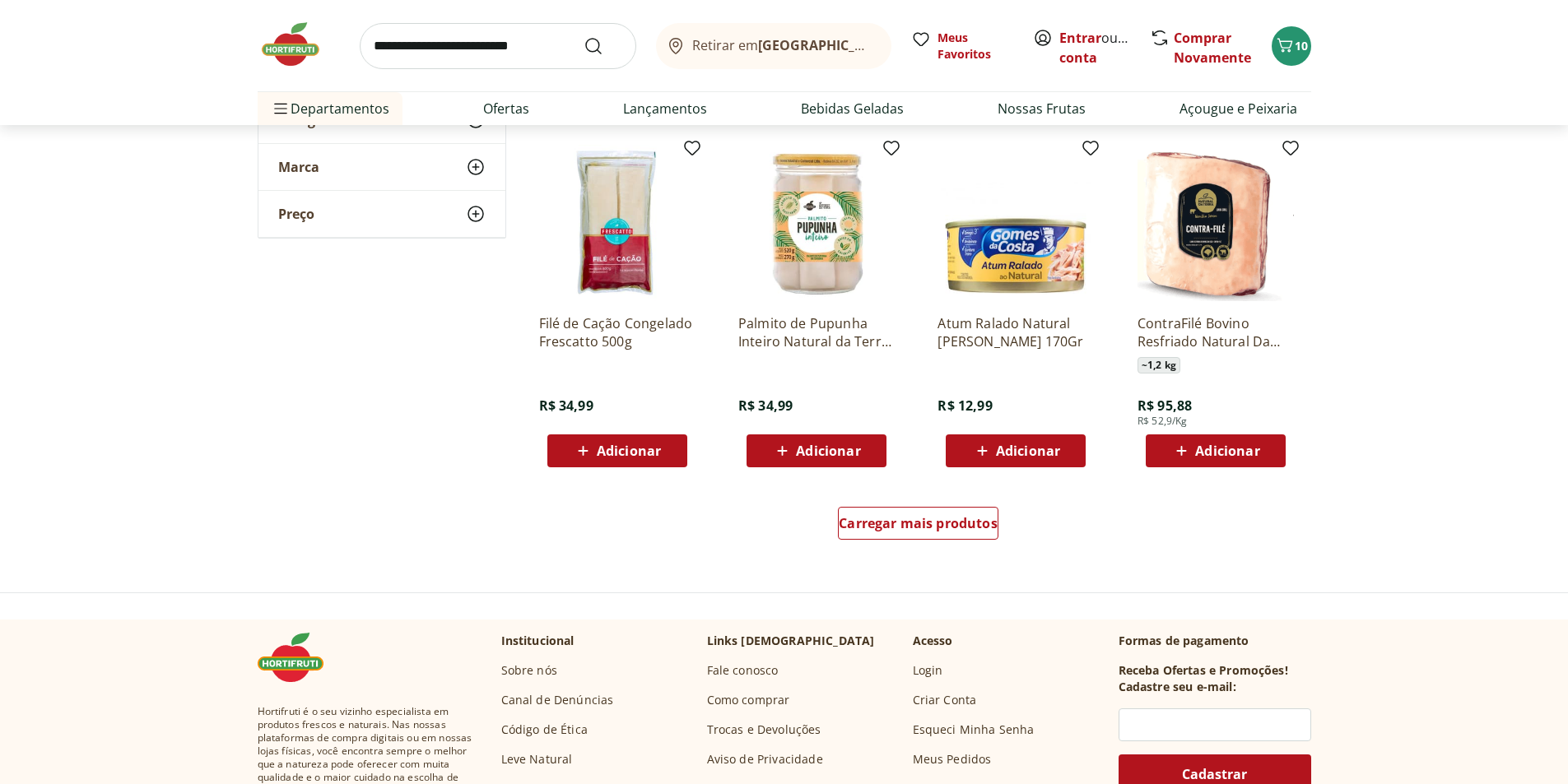
scroll to position [3127, 0]
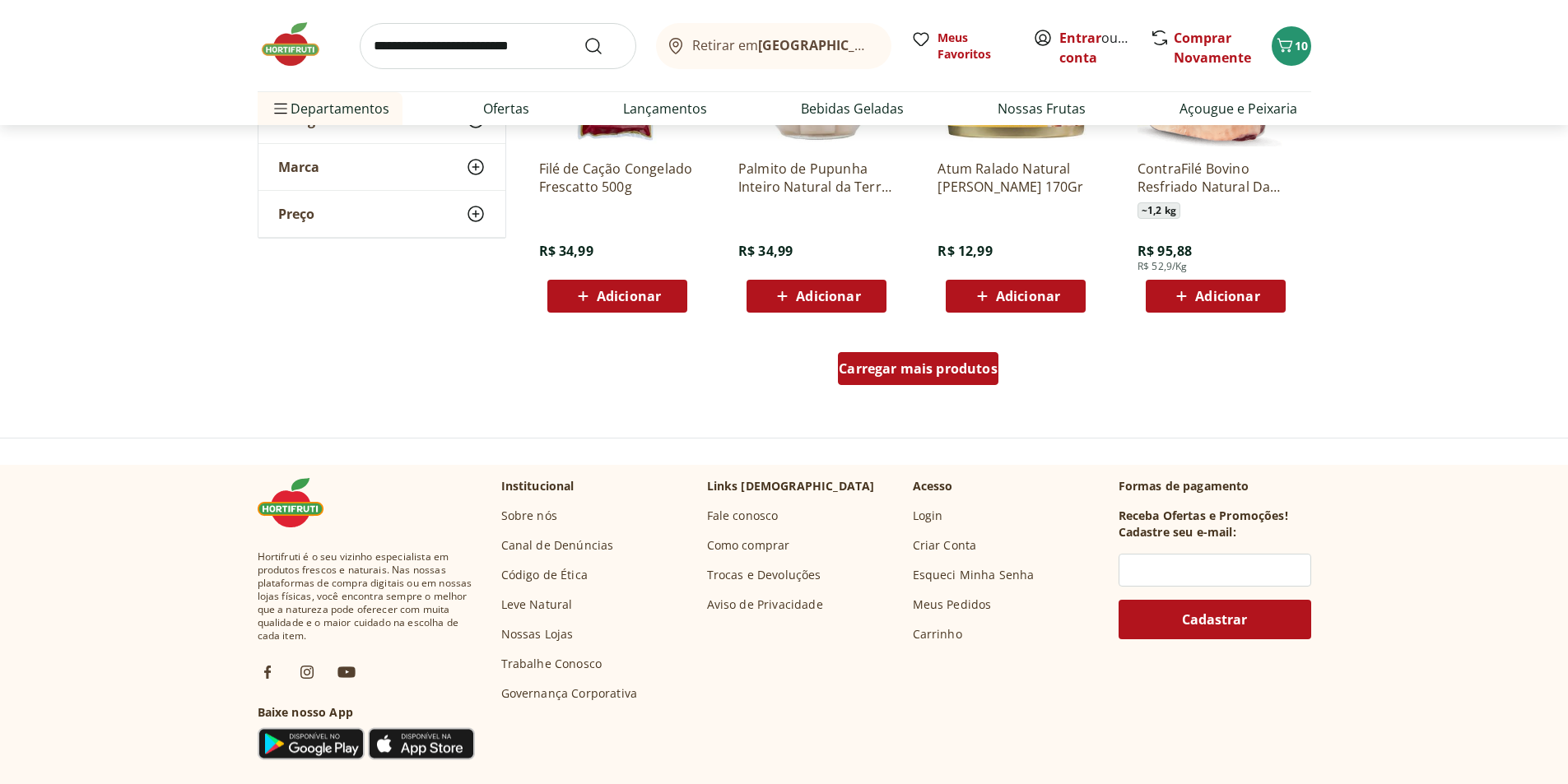
click at [880, 366] on span "Carregar mais produtos" at bounding box center [918, 369] width 159 height 13
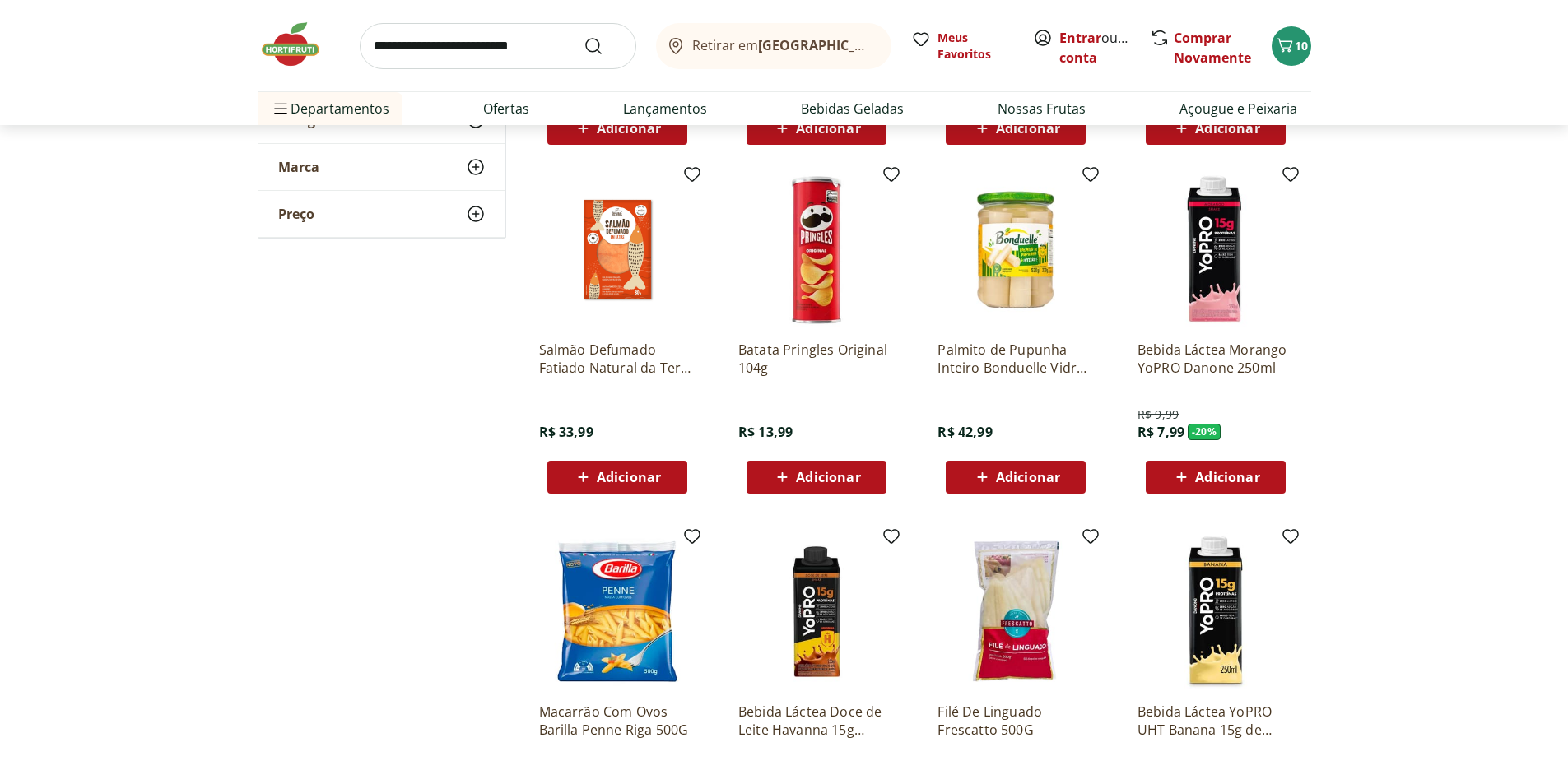
scroll to position [3374, 0]
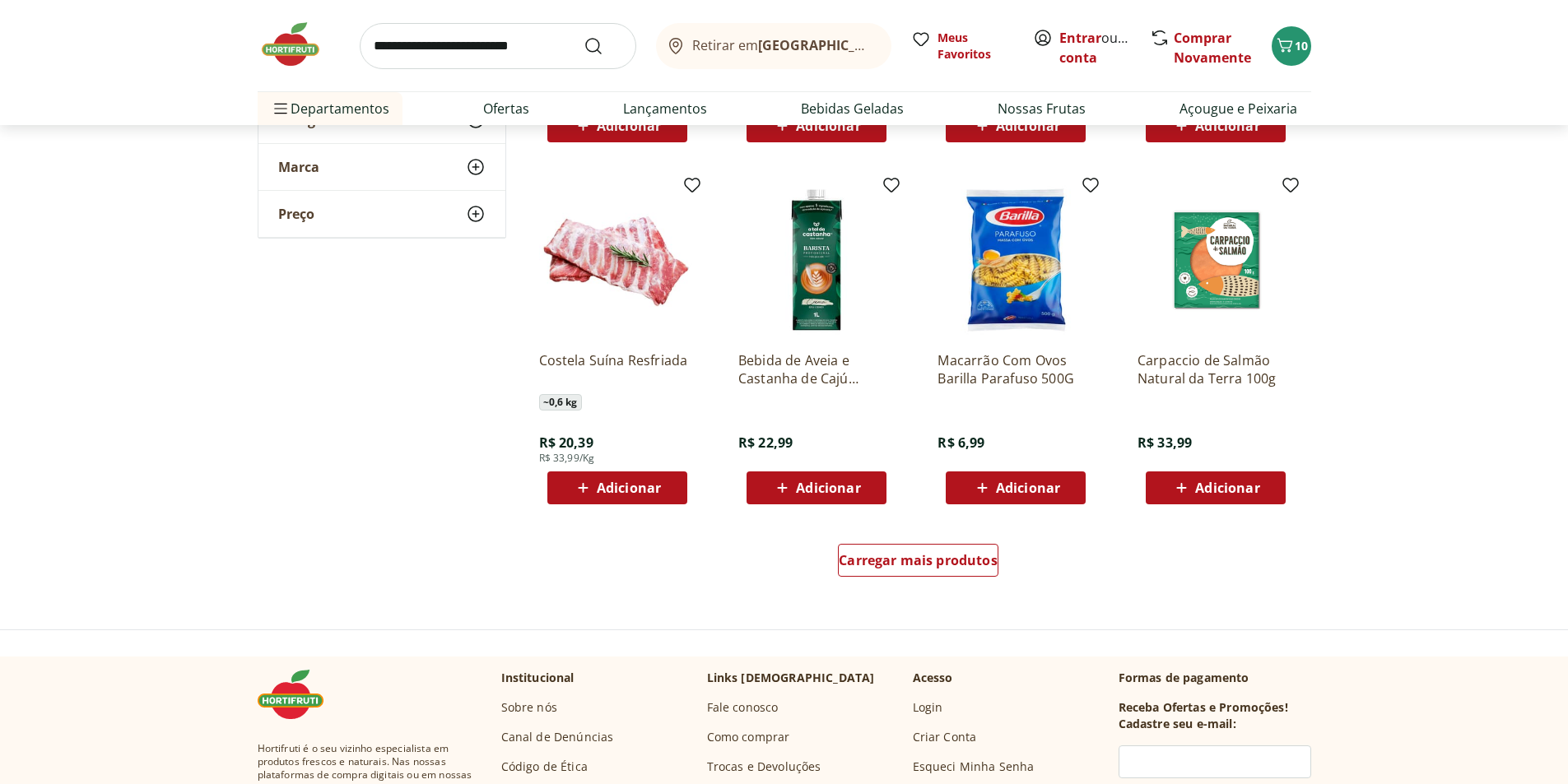
scroll to position [3867, 0]
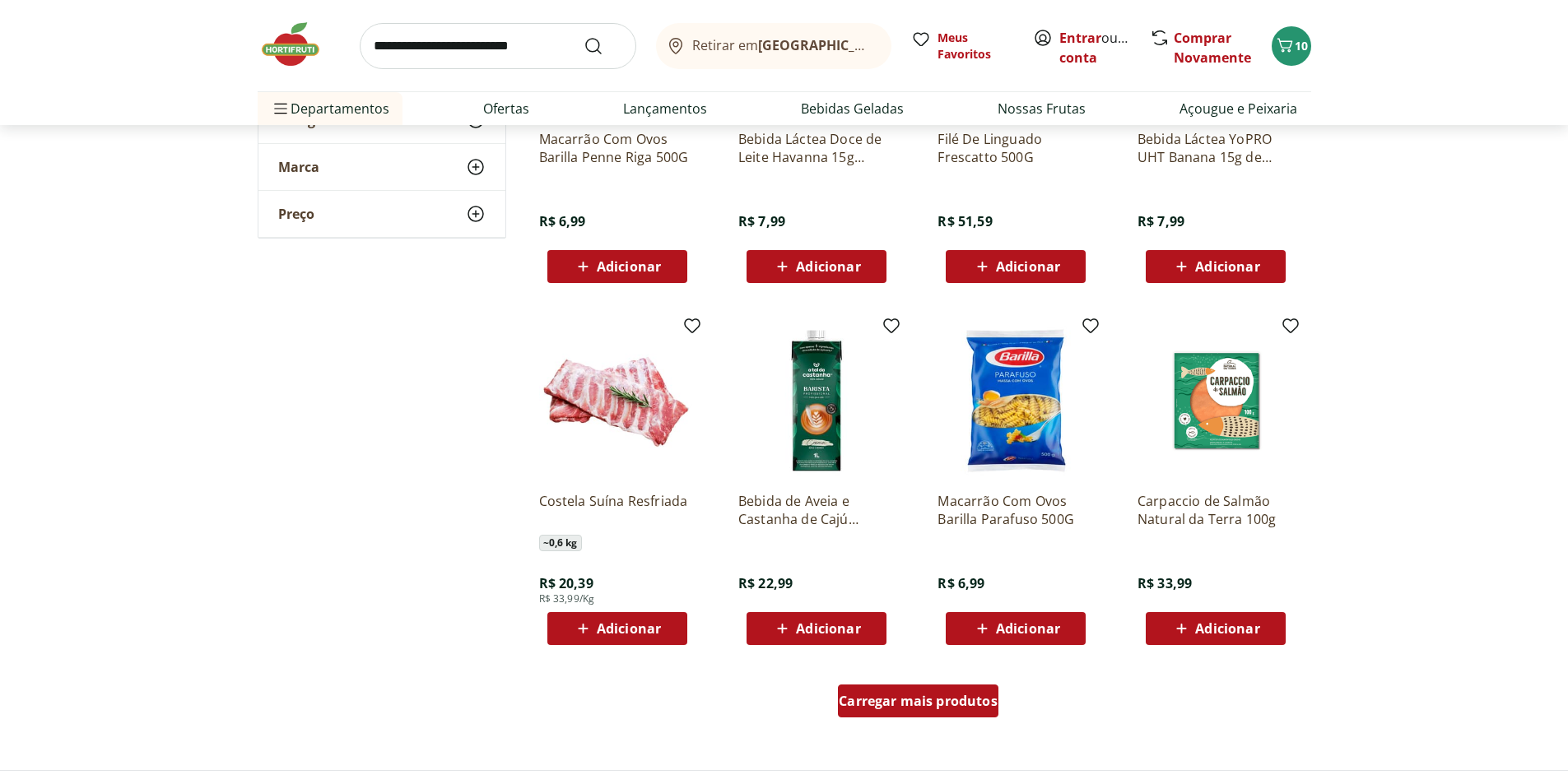
click at [876, 695] on span "Carregar mais produtos" at bounding box center [918, 701] width 159 height 13
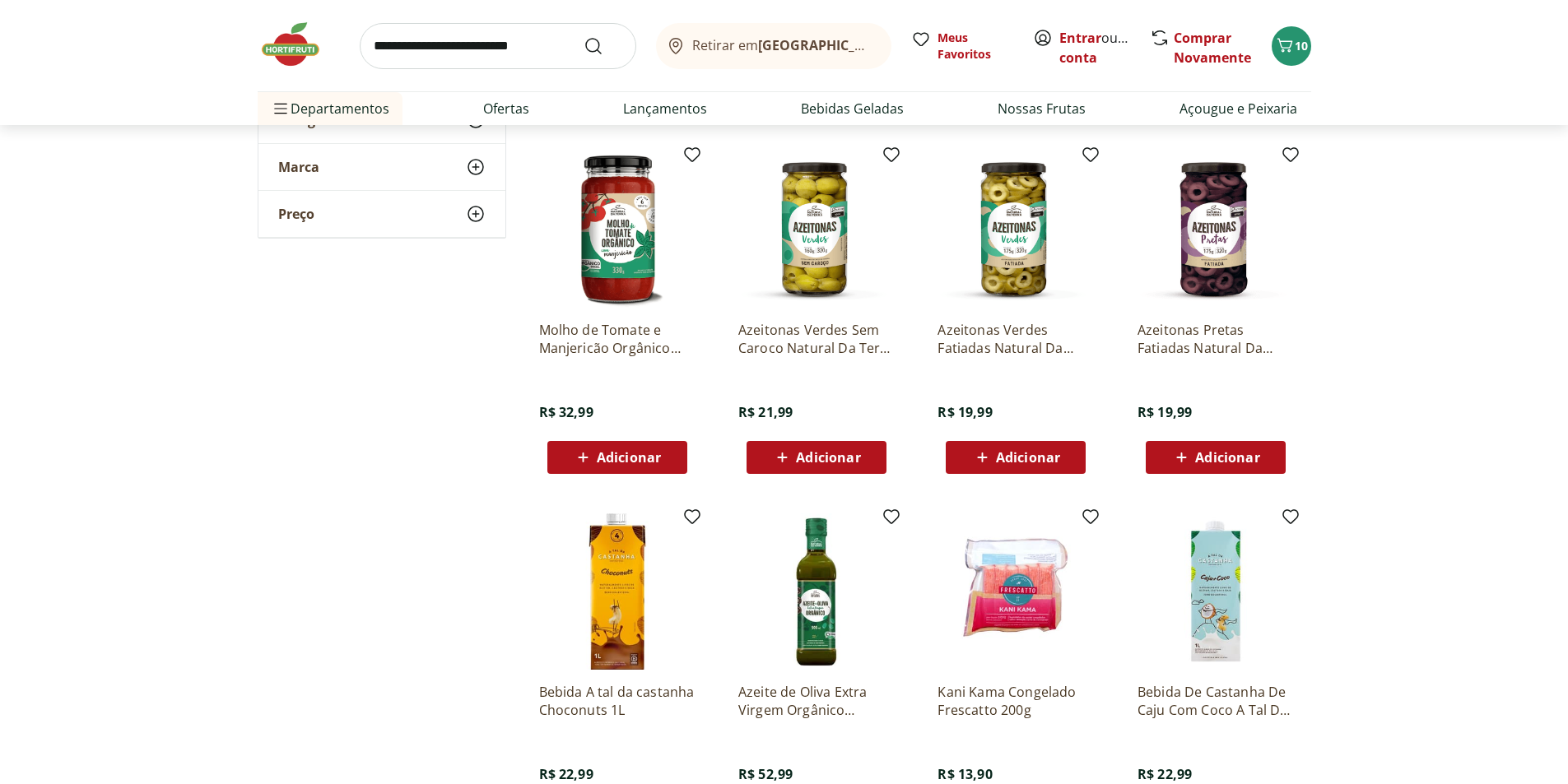
scroll to position [4443, 0]
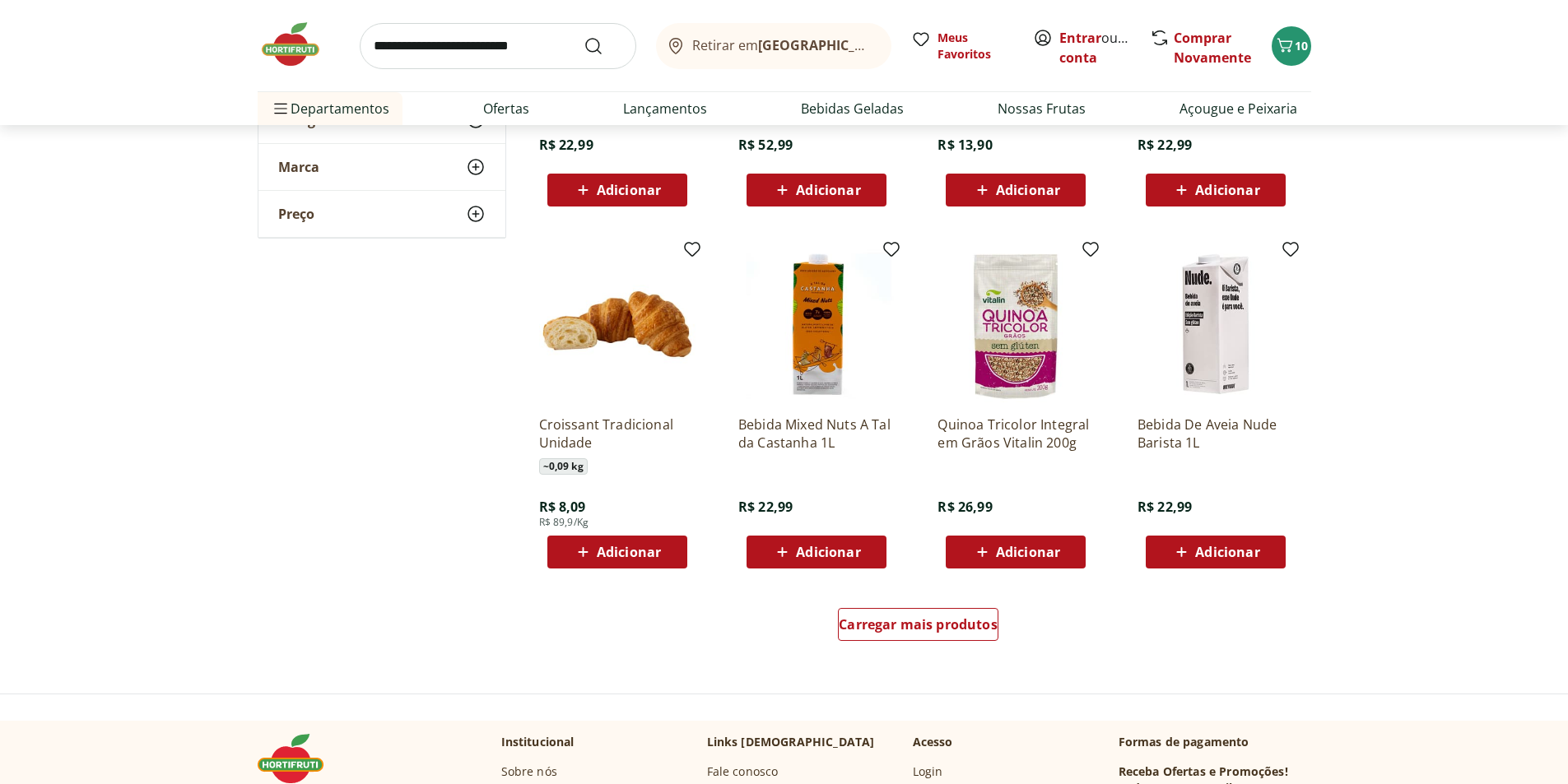
scroll to position [5102, 0]
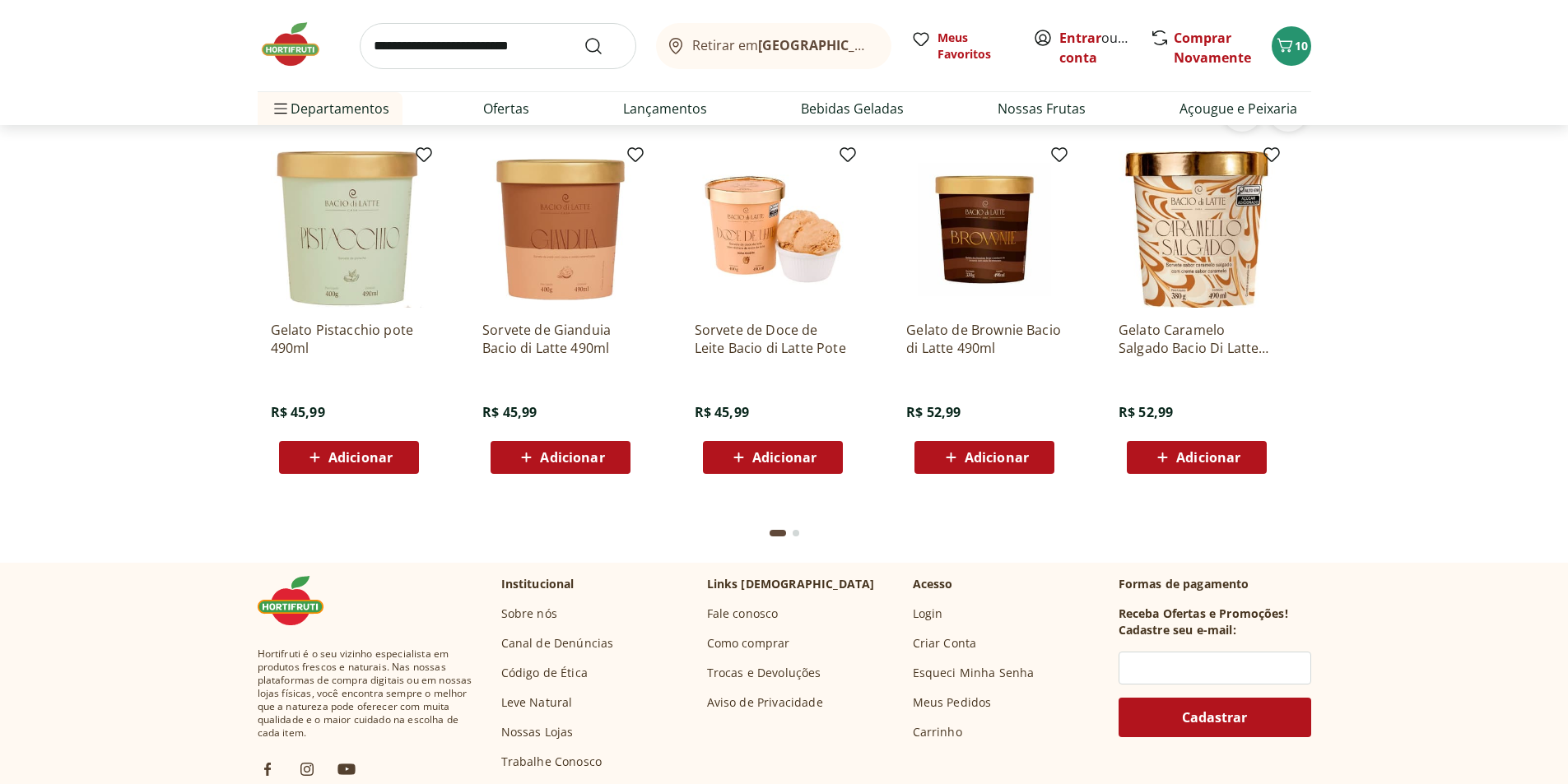
scroll to position [4417, 0]
click at [796, 529] on div "Go to page 2 from fs-carousel" at bounding box center [795, 532] width 7 height 7
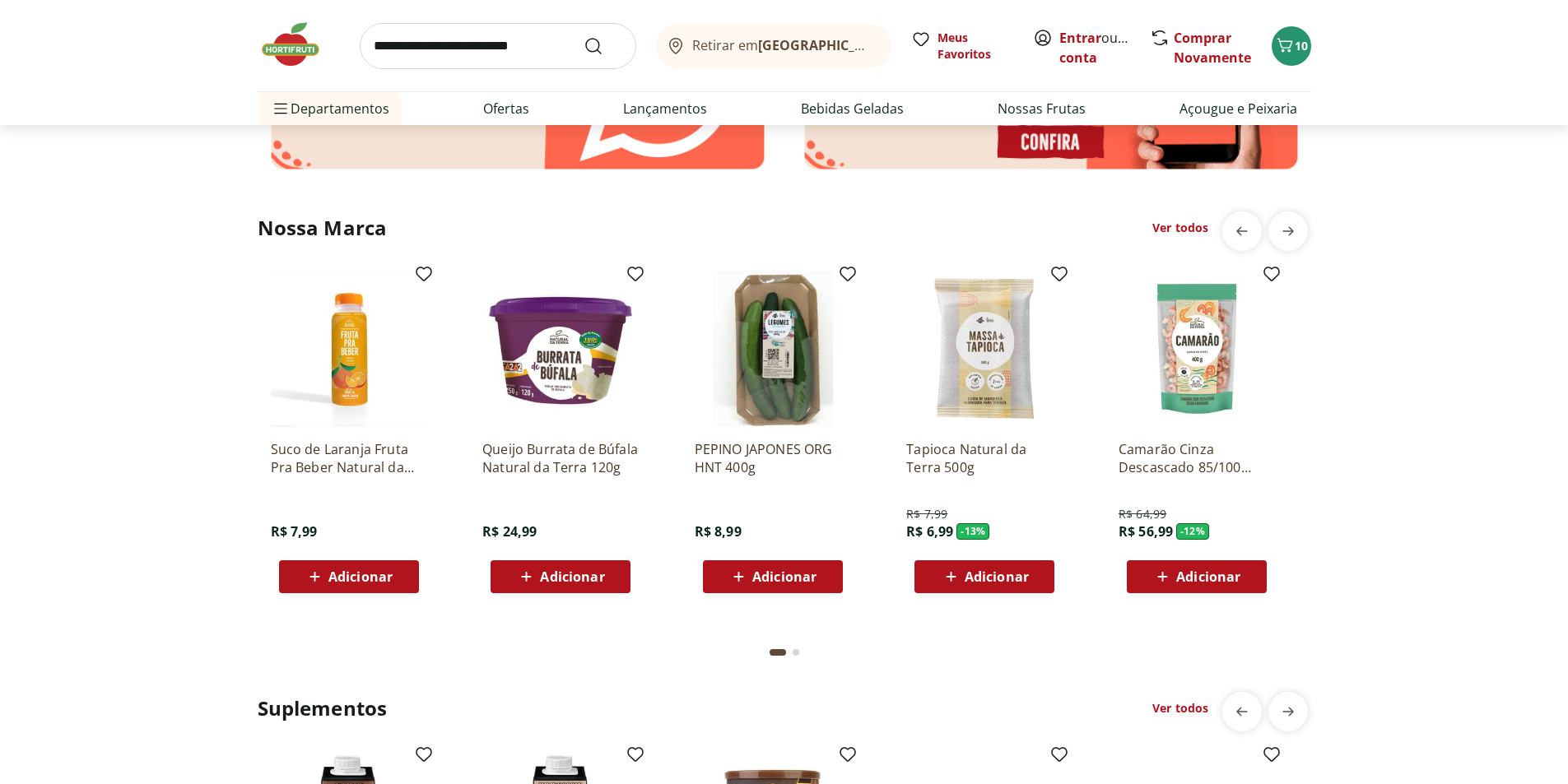
scroll to position [2854, 0]
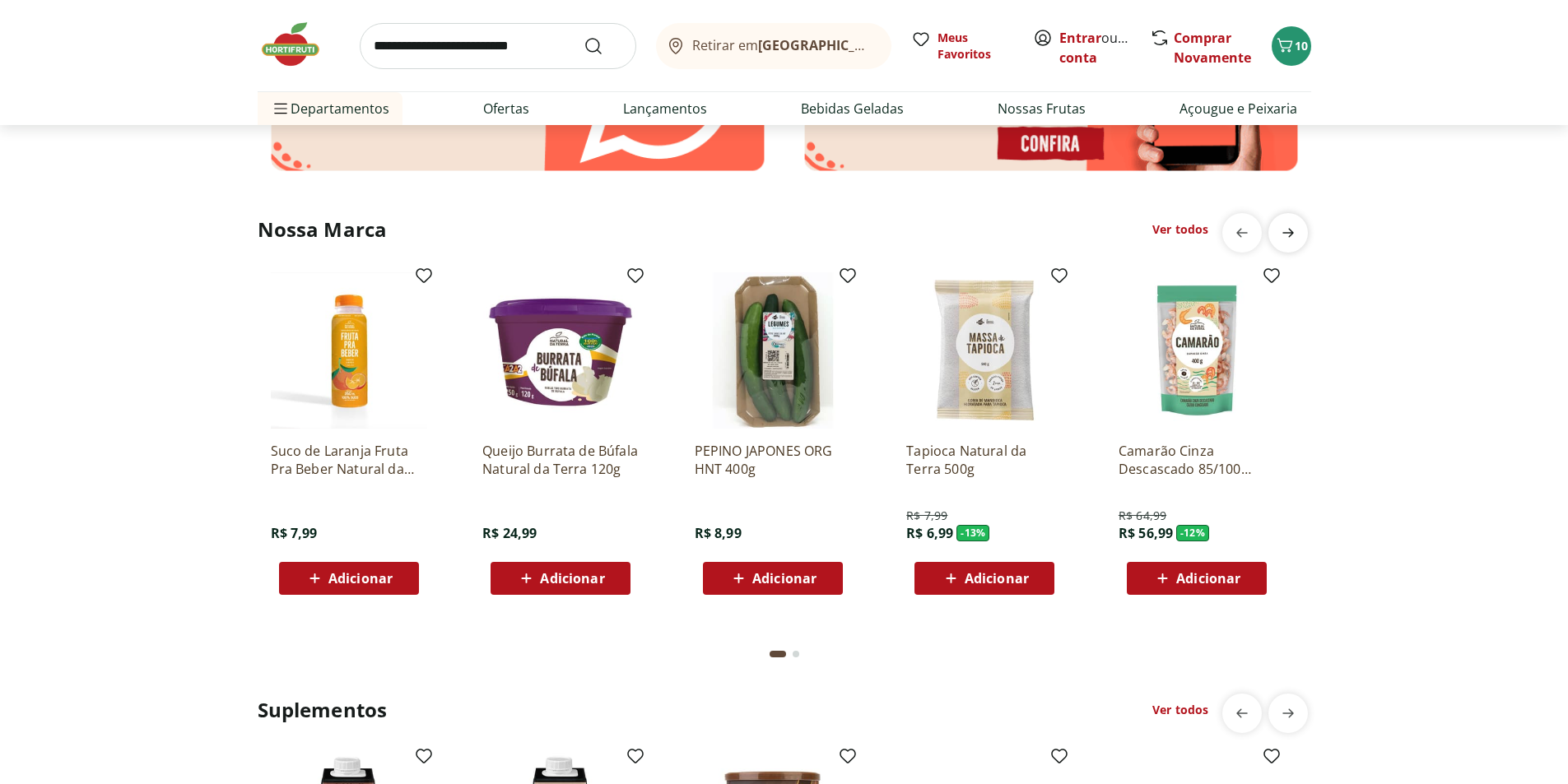
click at [1298, 234] on span "next" at bounding box center [1288, 232] width 33 height 33
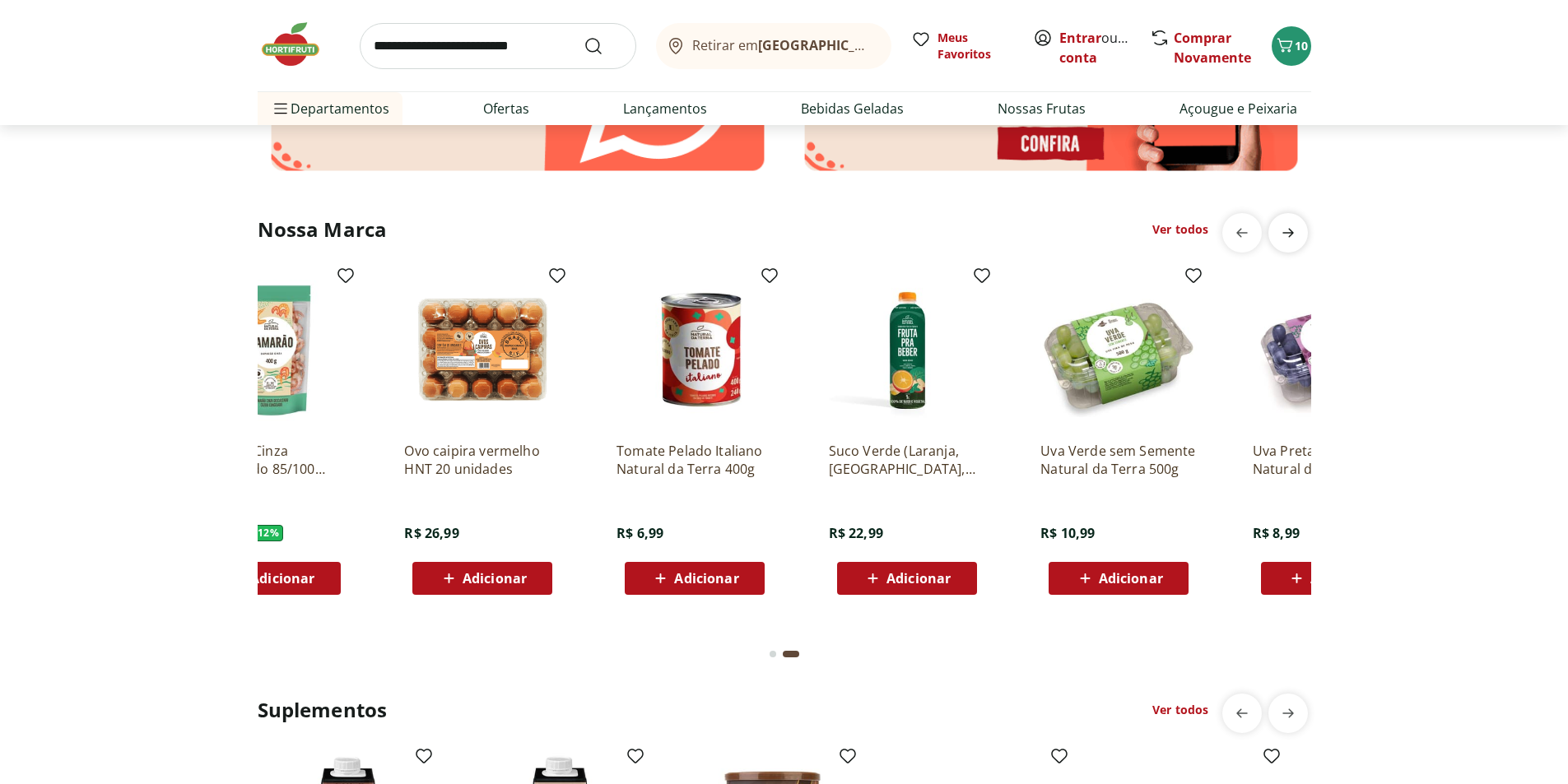
scroll to position [0, 1059]
